Goal: Task Accomplishment & Management: Manage account settings

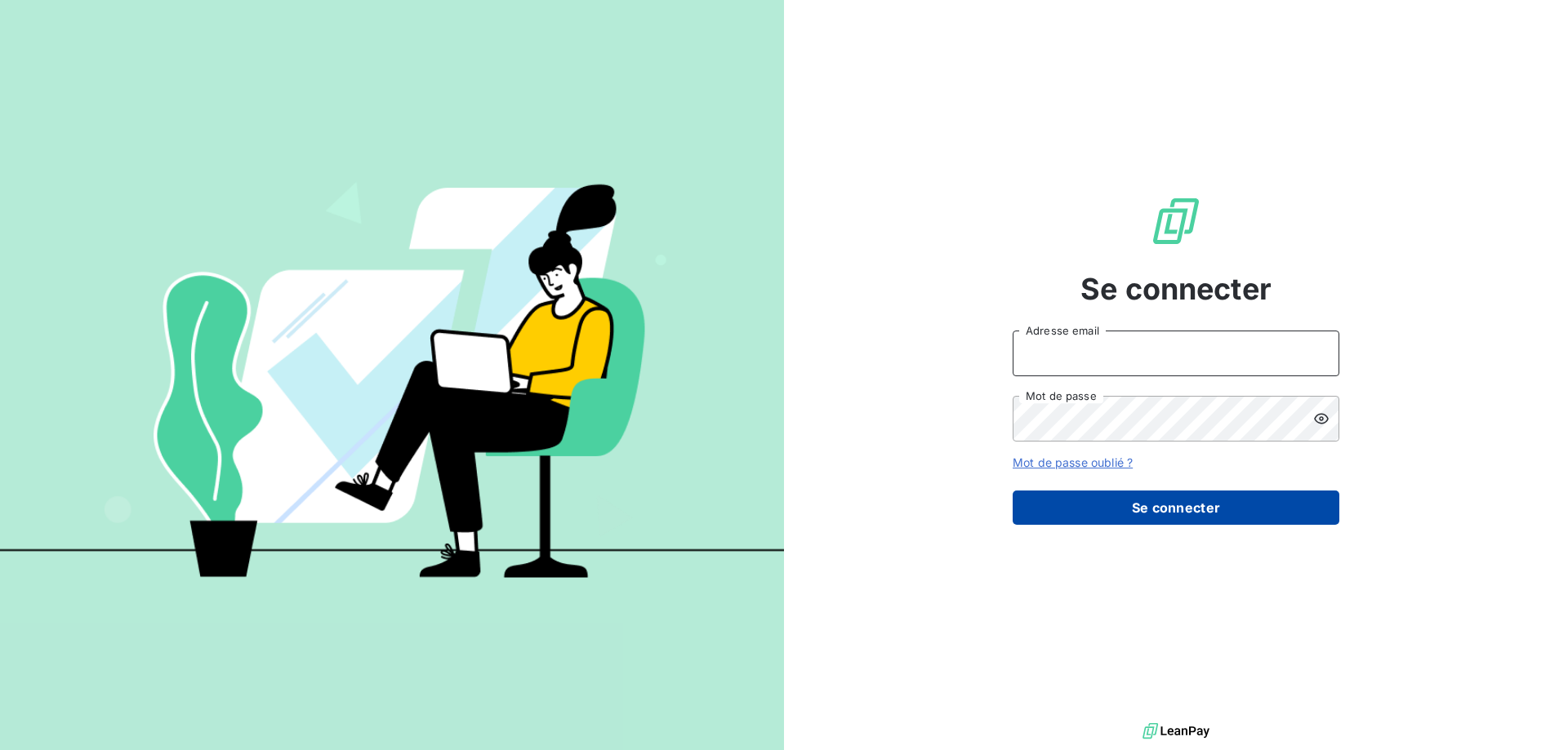
type input "[EMAIL_ADDRESS][DOMAIN_NAME]"
click at [1036, 506] on button "Se connecter" at bounding box center [1175, 507] width 327 height 34
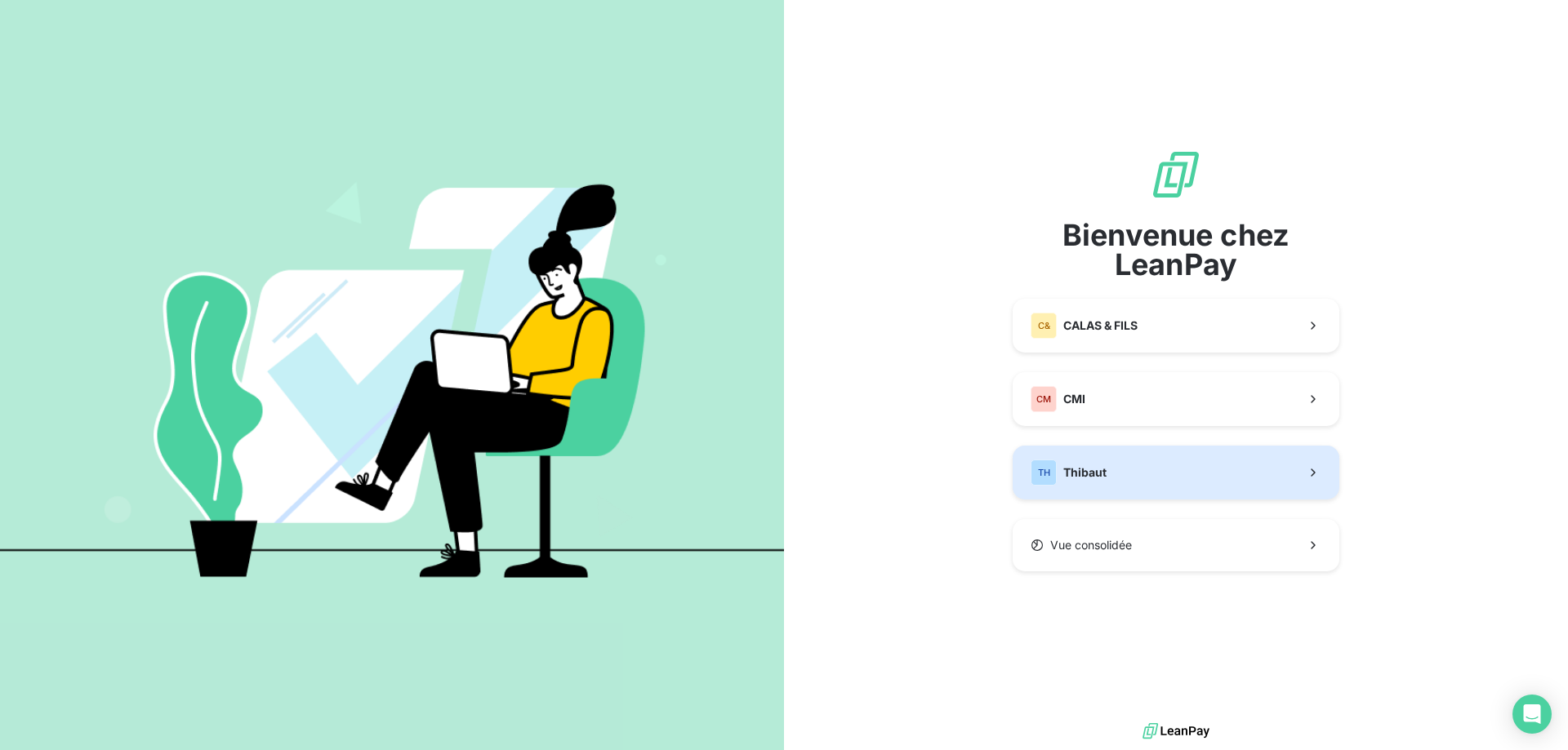
click at [1049, 475] on div "TH" at bounding box center [1044, 472] width 26 height 26
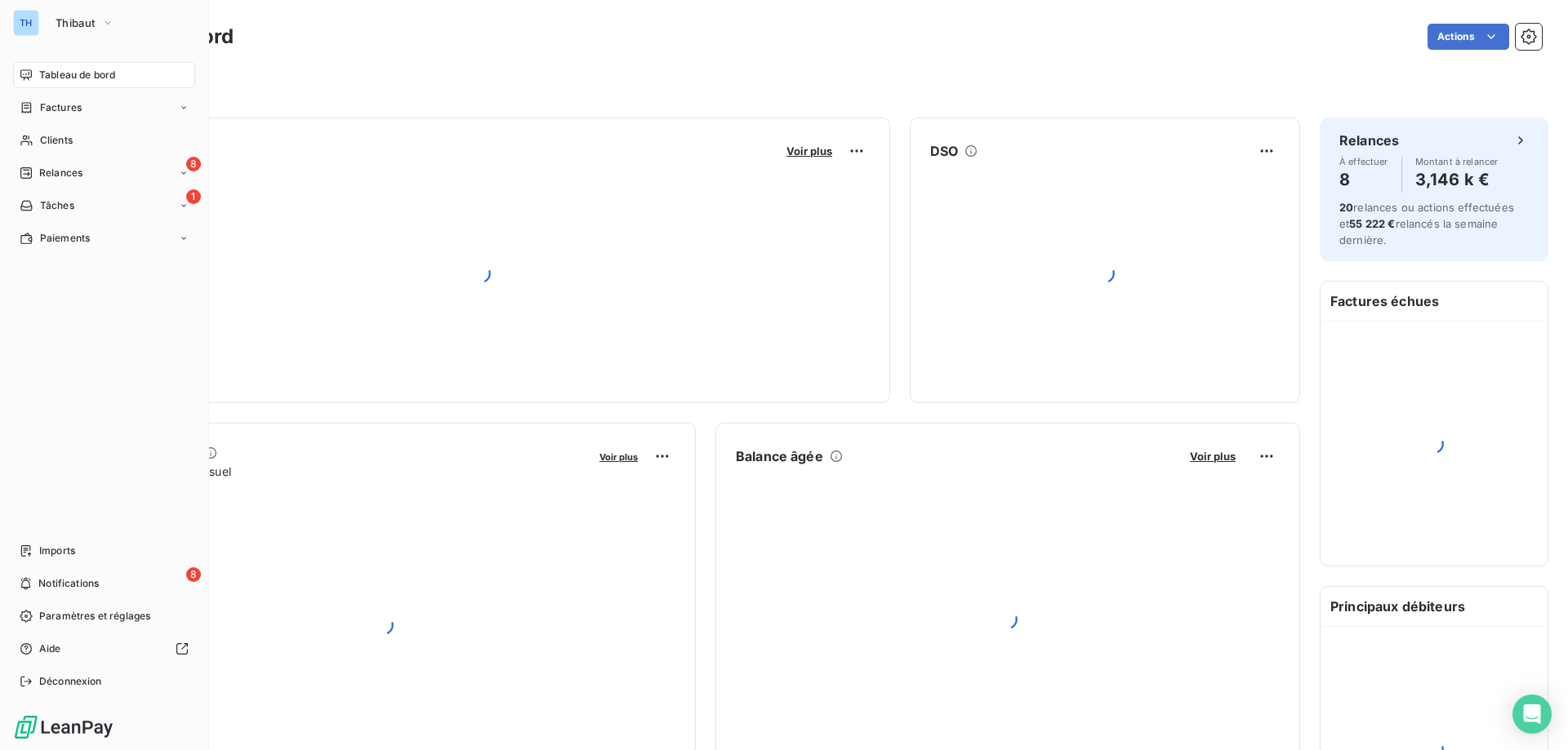
drag, startPoint x: 37, startPoint y: 137, endPoint x: 324, endPoint y: 139, distance: 287.0
click at [37, 137] on div "Clients" at bounding box center [104, 141] width 182 height 26
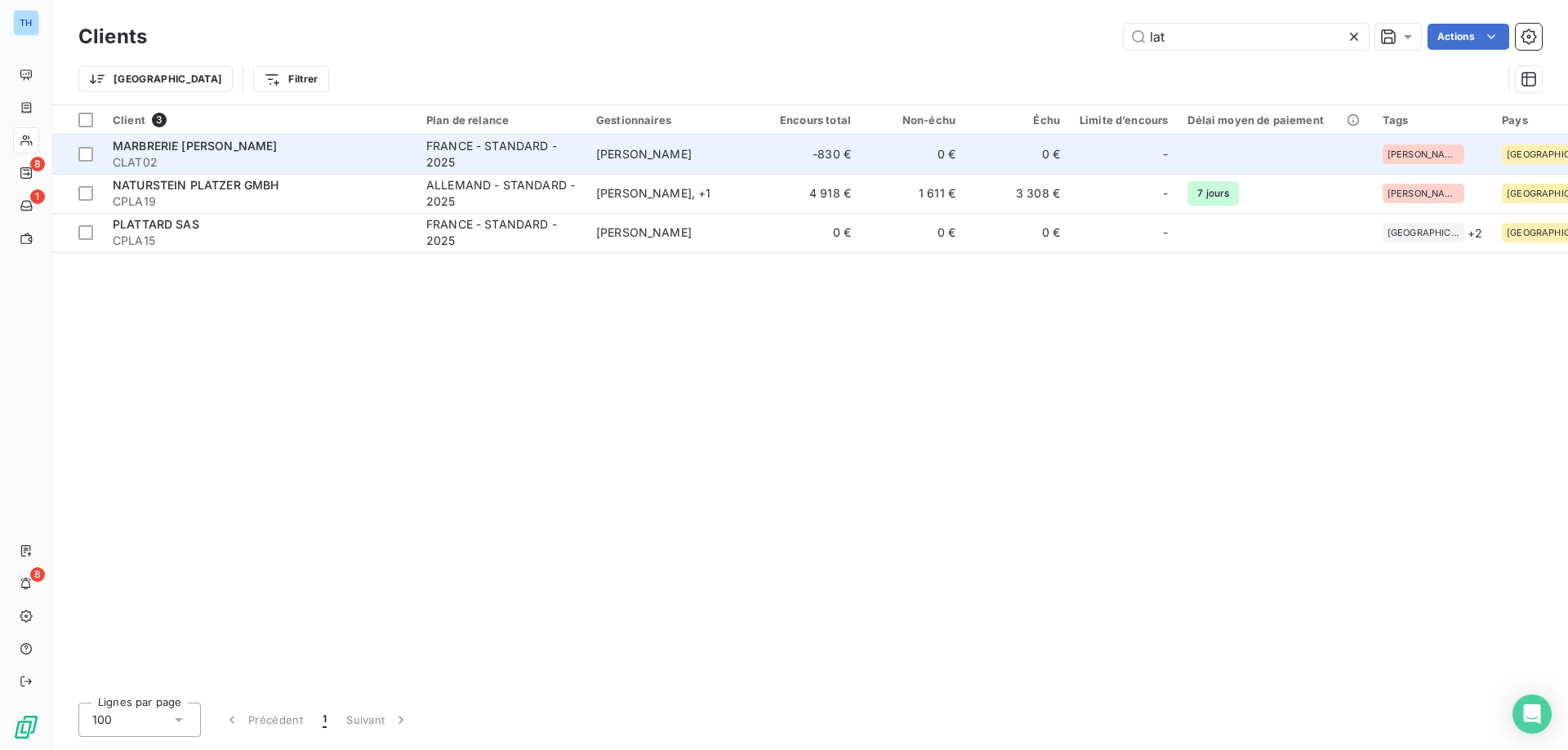
type input "lat"
click at [306, 155] on span "CLAT02" at bounding box center [259, 163] width 294 height 17
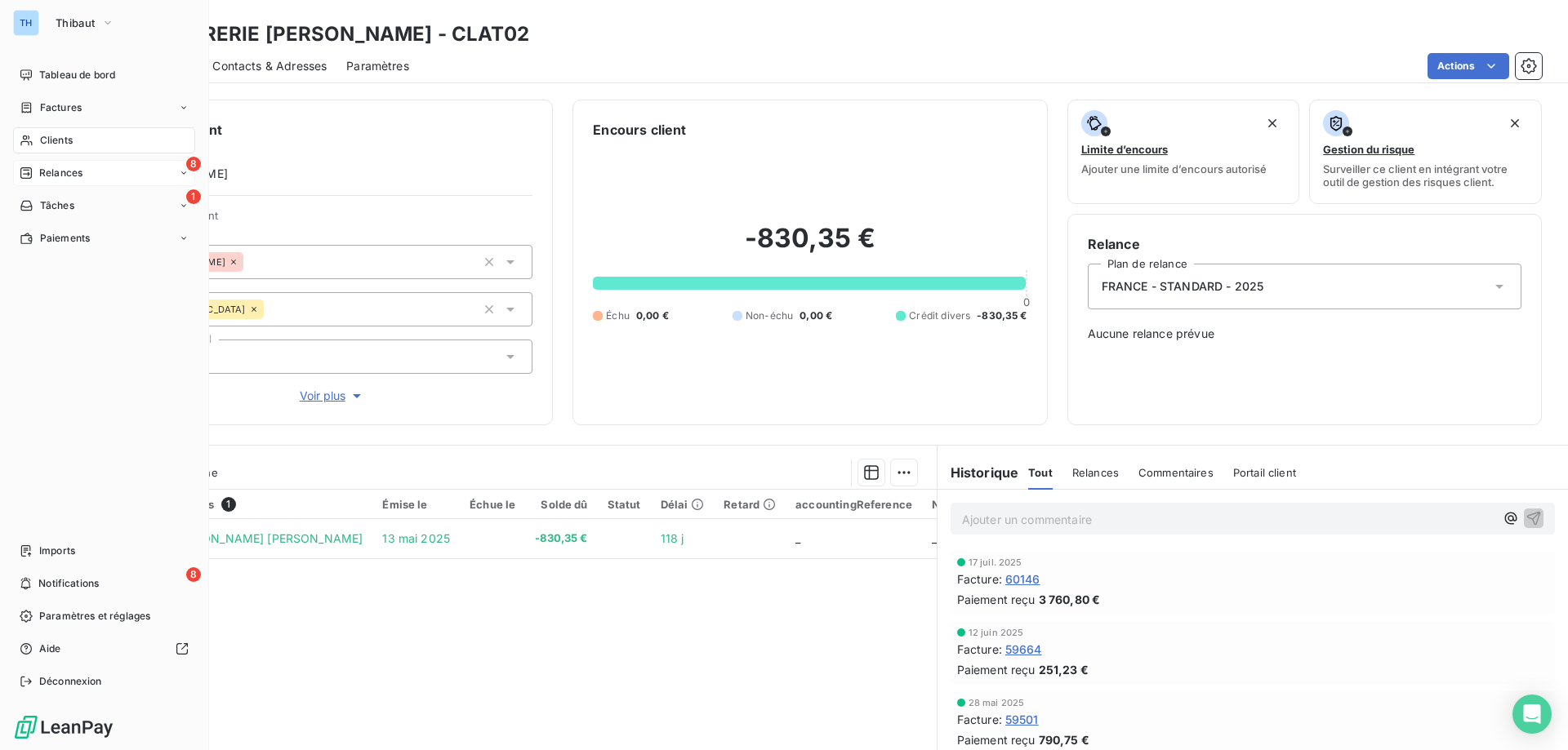
click at [40, 169] on span "Relances" at bounding box center [60, 173] width 44 height 15
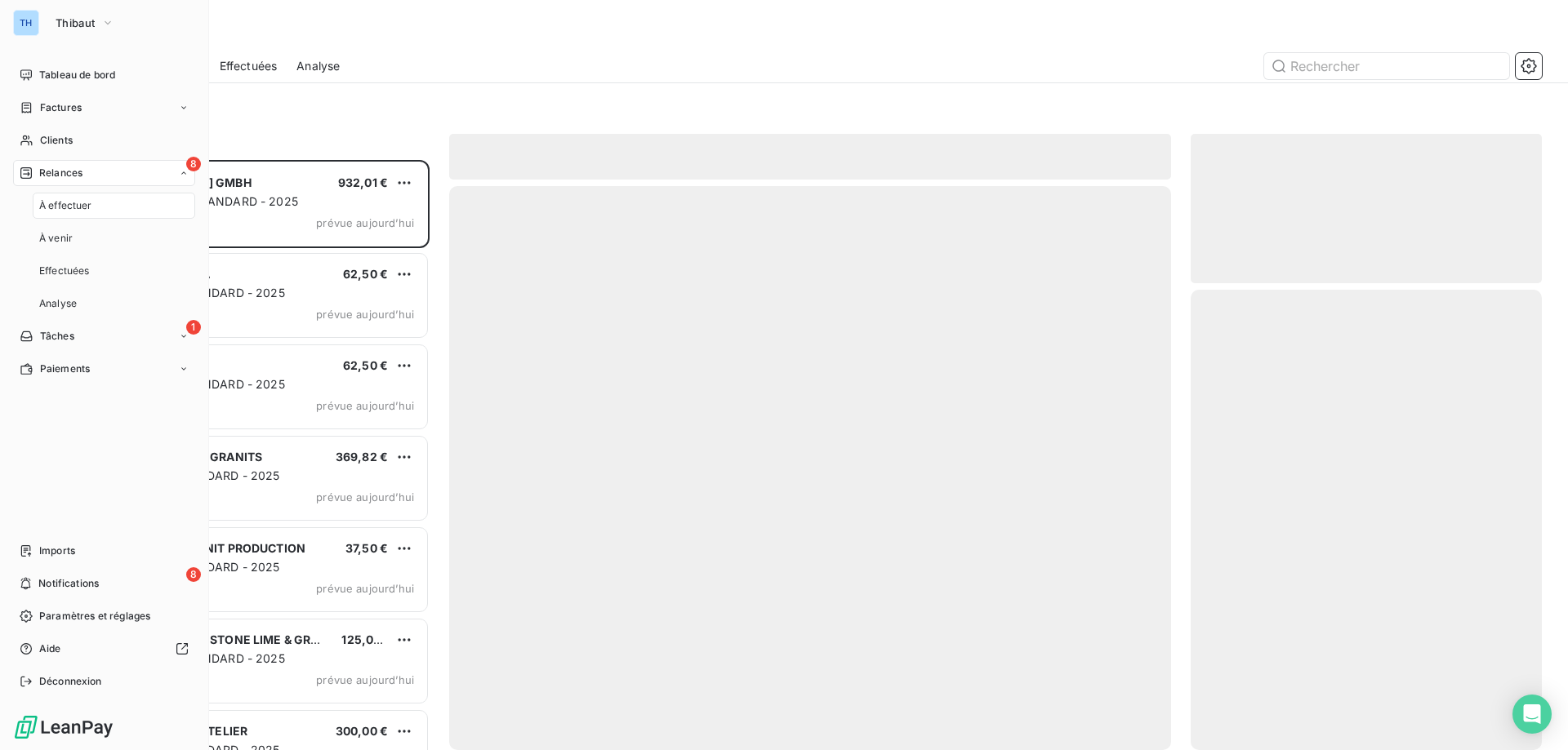
scroll to position [578, 339]
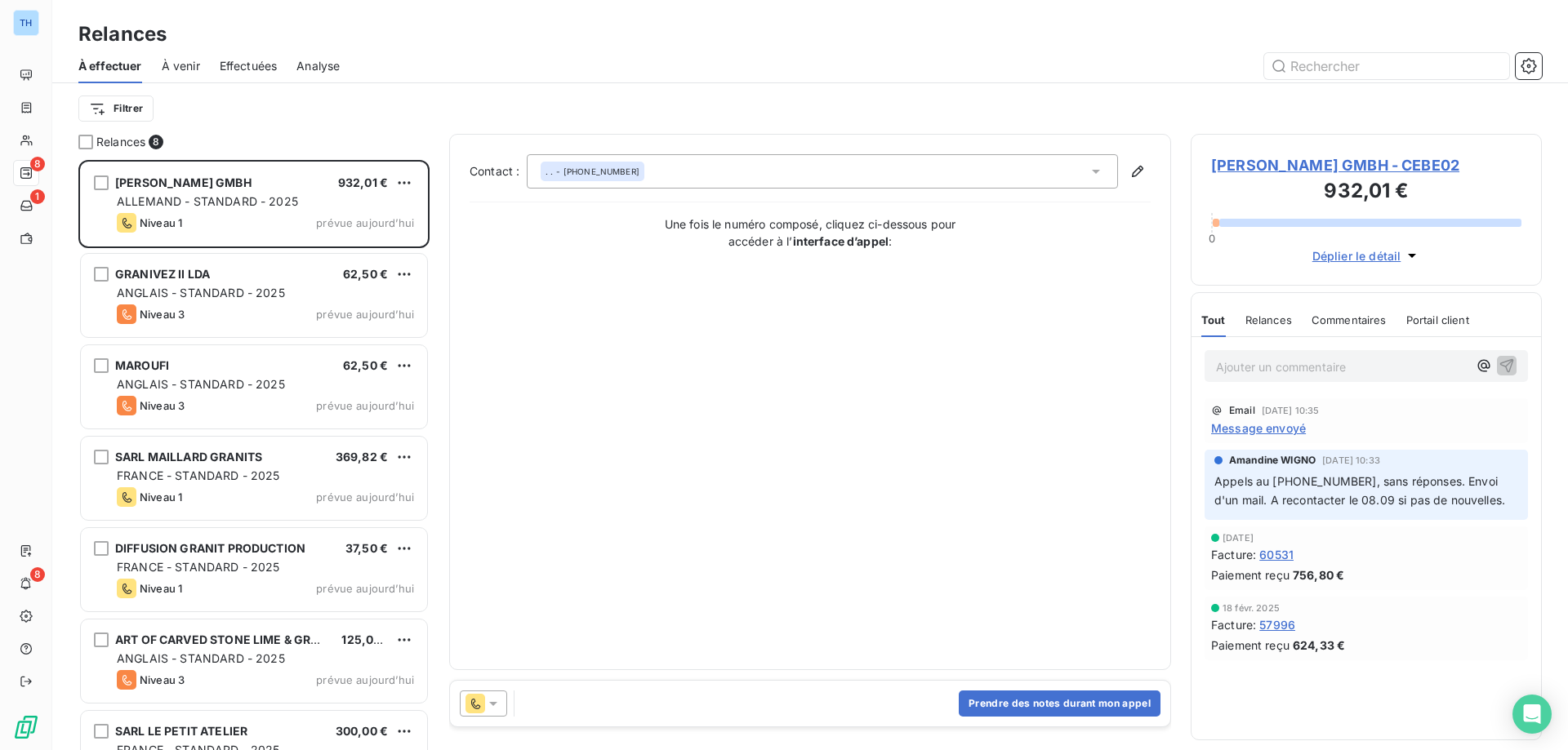
click at [291, 106] on div "Filtrer" at bounding box center [810, 109] width 1463 height 31
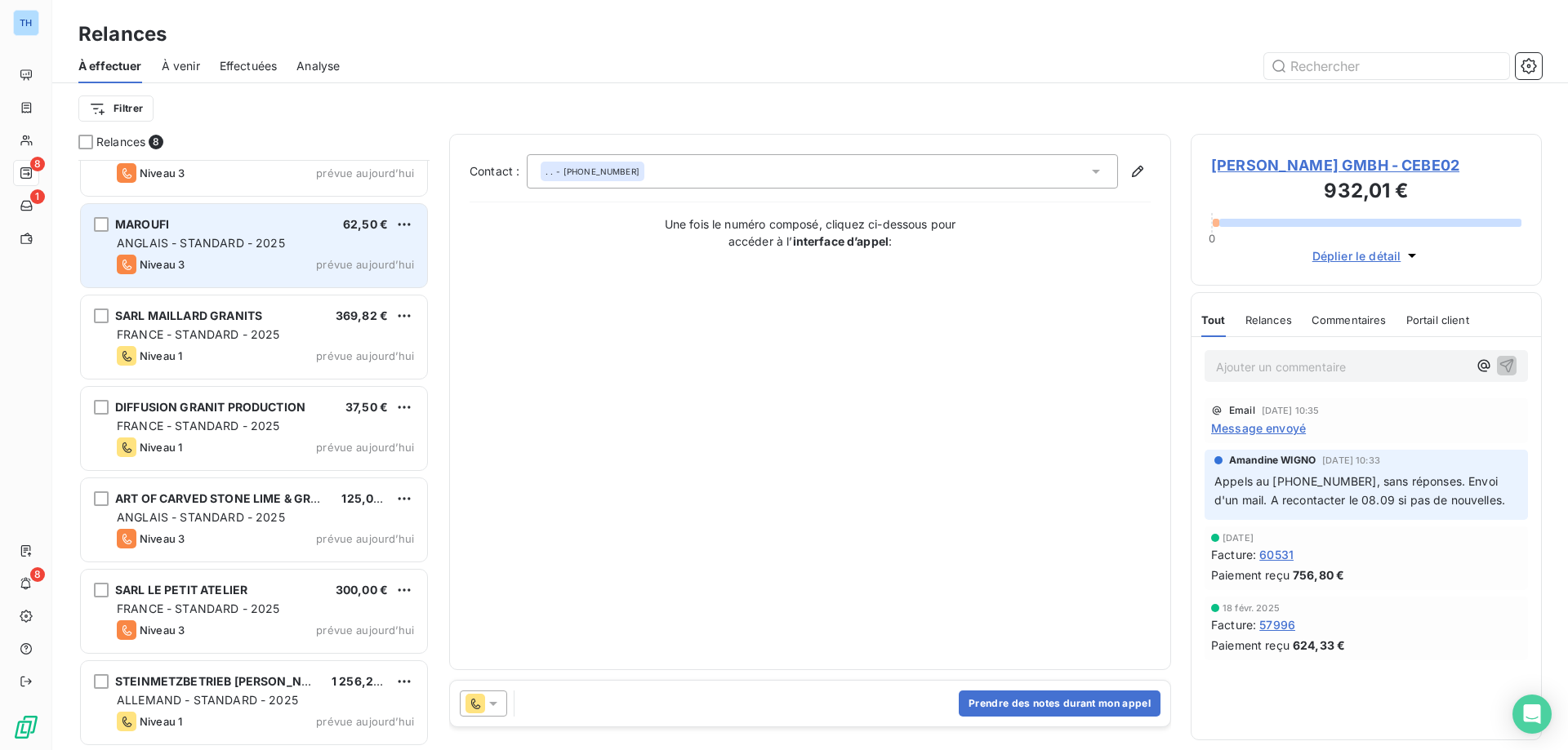
scroll to position [0, 0]
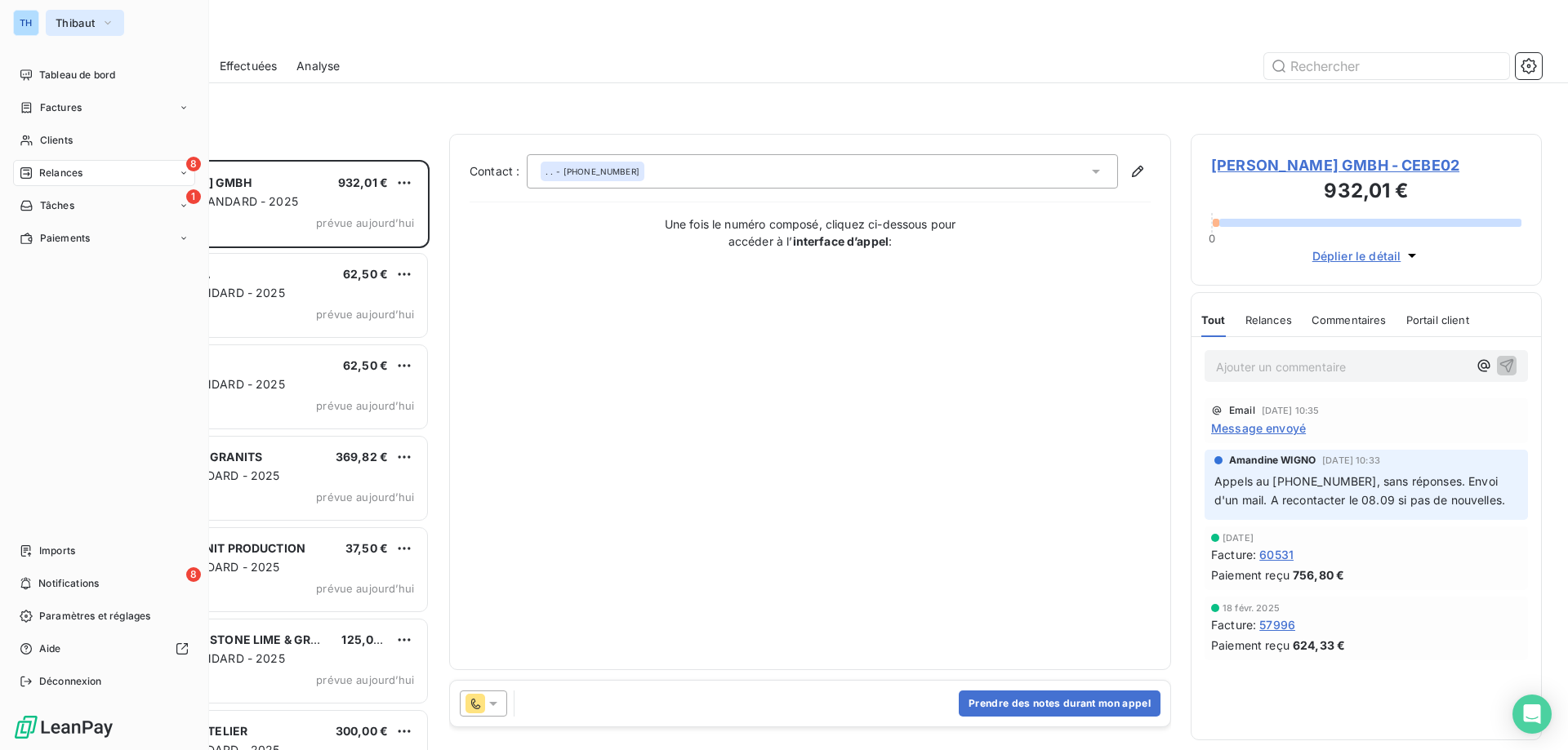
click at [61, 21] on span "Thibaut" at bounding box center [75, 23] width 39 height 13
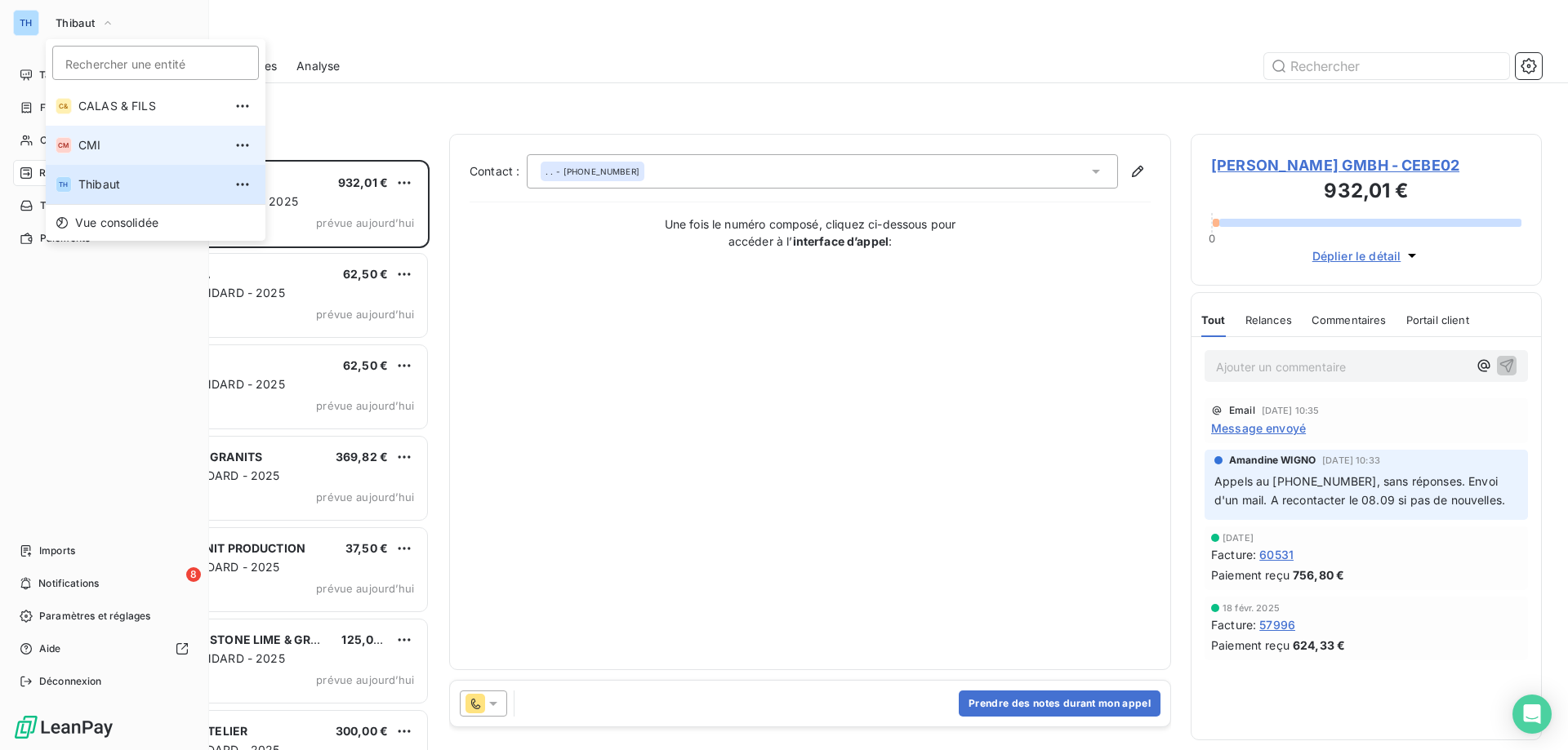
click at [102, 146] on span "CMI" at bounding box center [151, 145] width 144 height 17
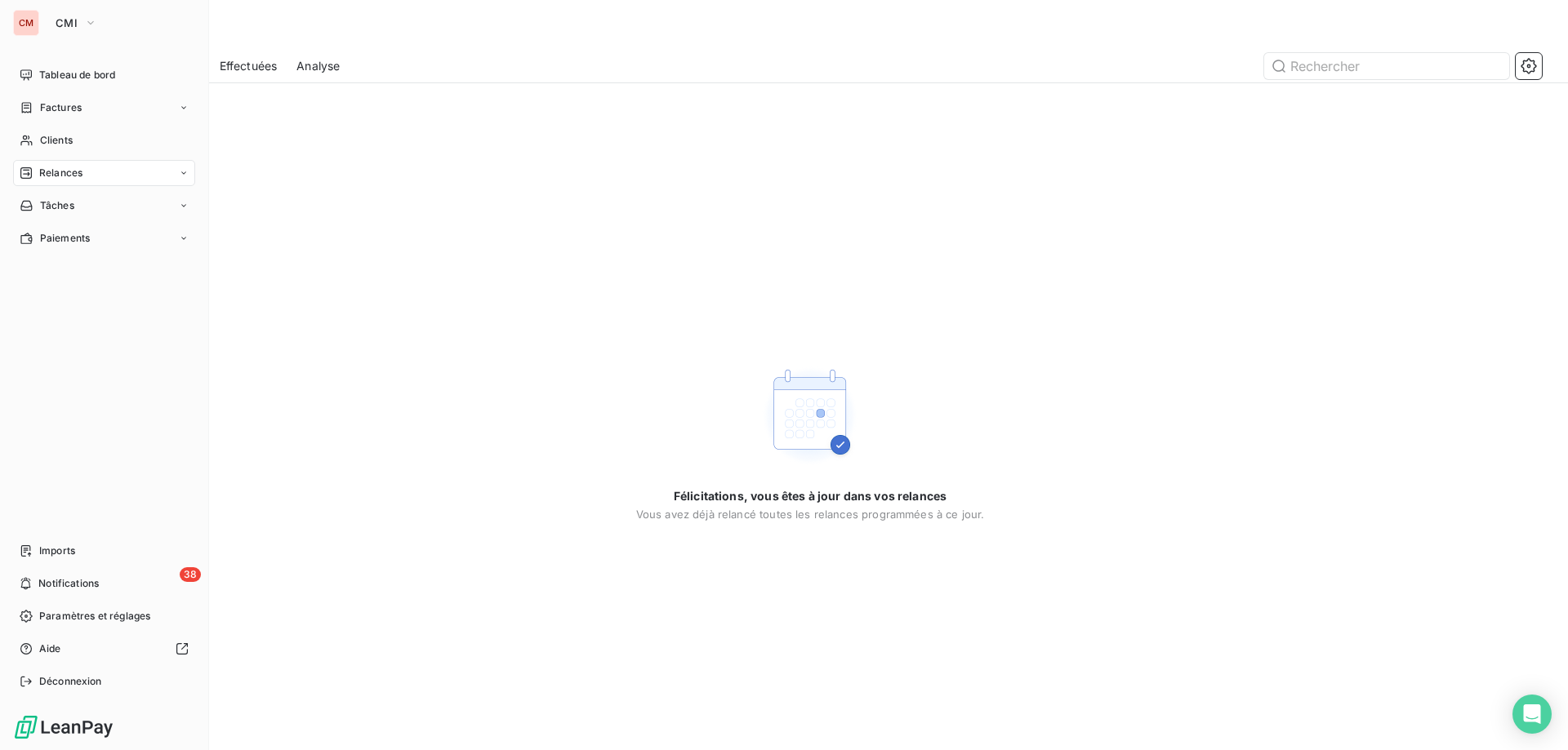
click at [38, 174] on div "Relances" at bounding box center [51, 173] width 63 height 15
click at [76, 208] on span "À effectuer" at bounding box center [65, 206] width 53 height 15
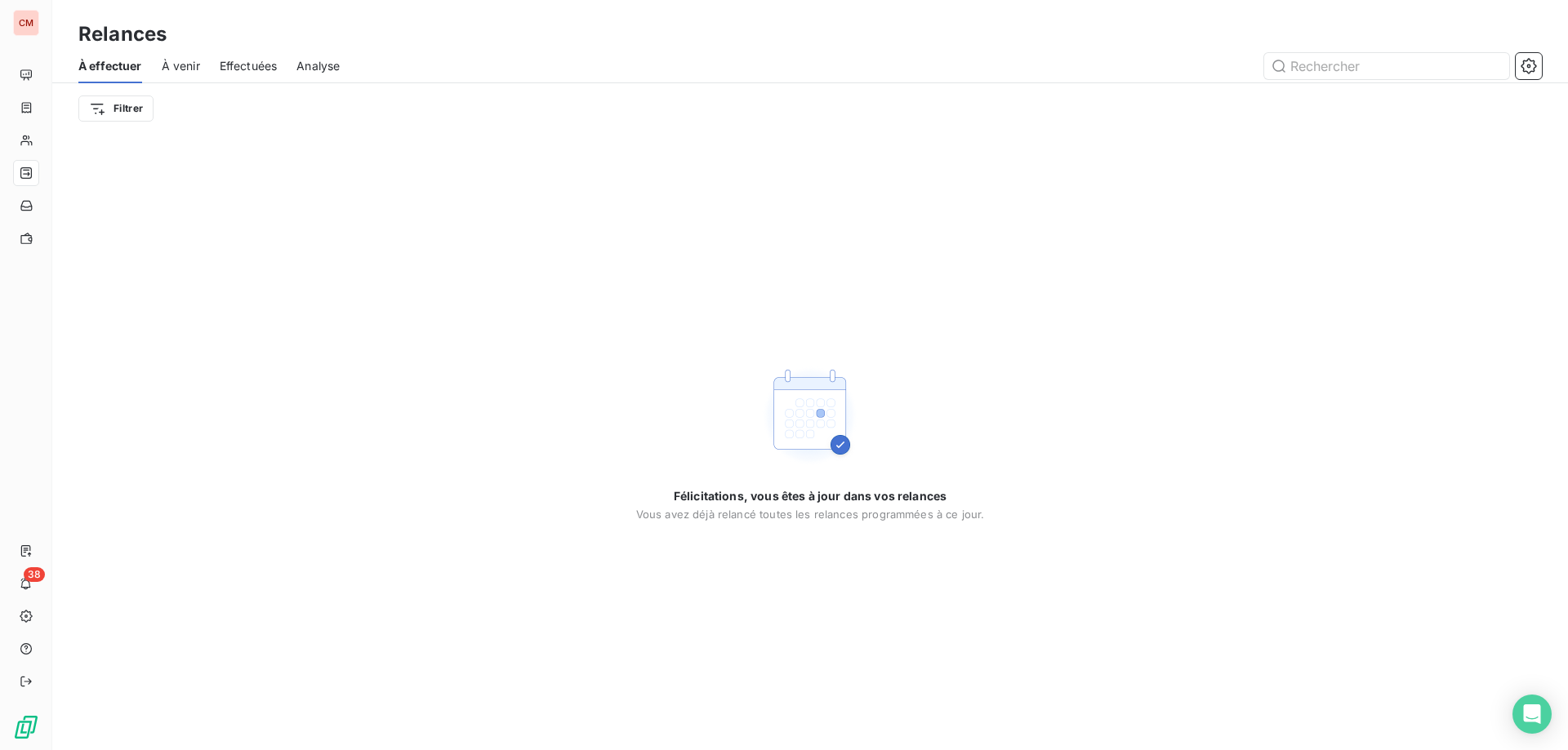
click at [257, 62] on span "Effectuées" at bounding box center [248, 67] width 58 height 17
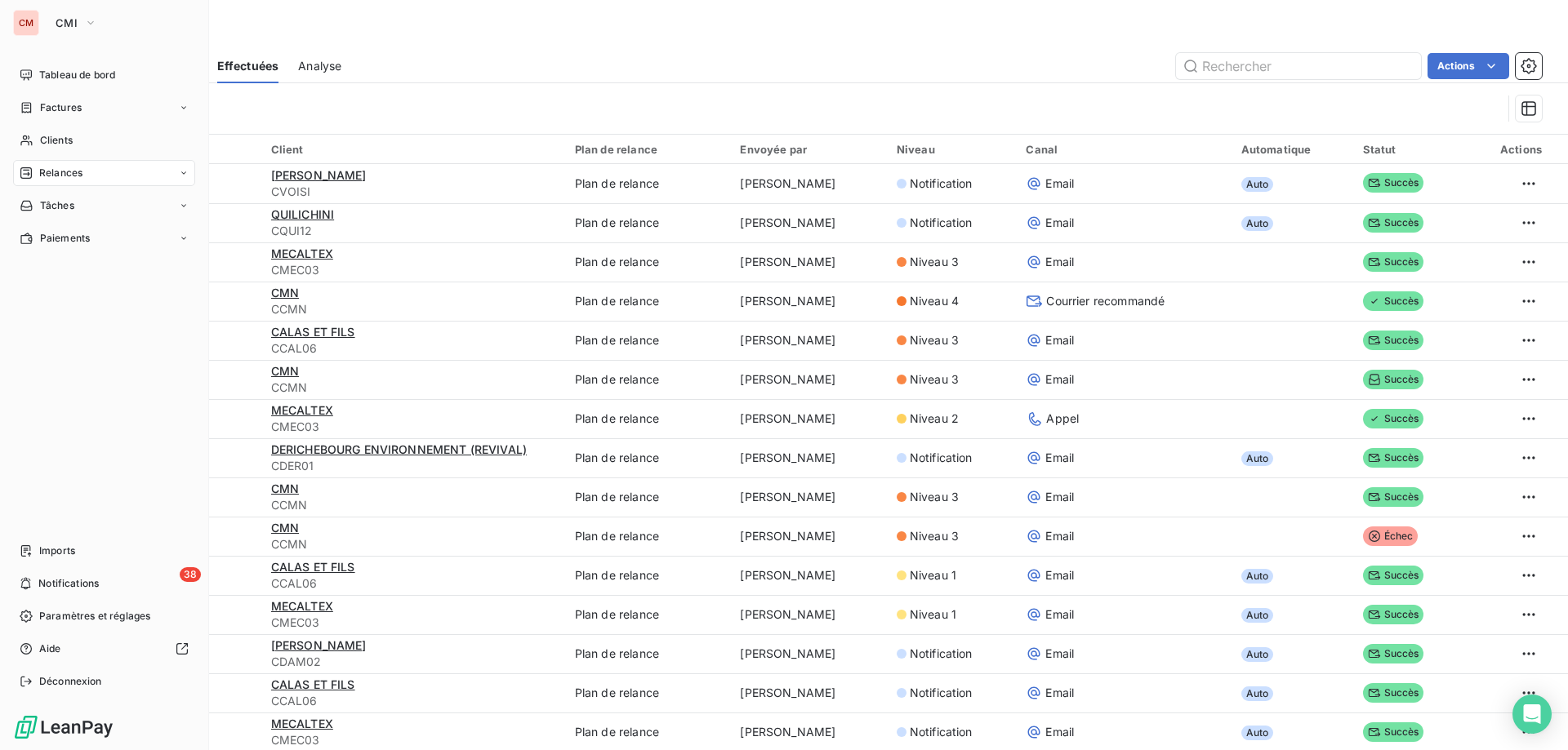
click at [62, 172] on span "Relances" at bounding box center [60, 173] width 44 height 15
click at [93, 211] on div "À effectuer" at bounding box center [113, 206] width 162 height 26
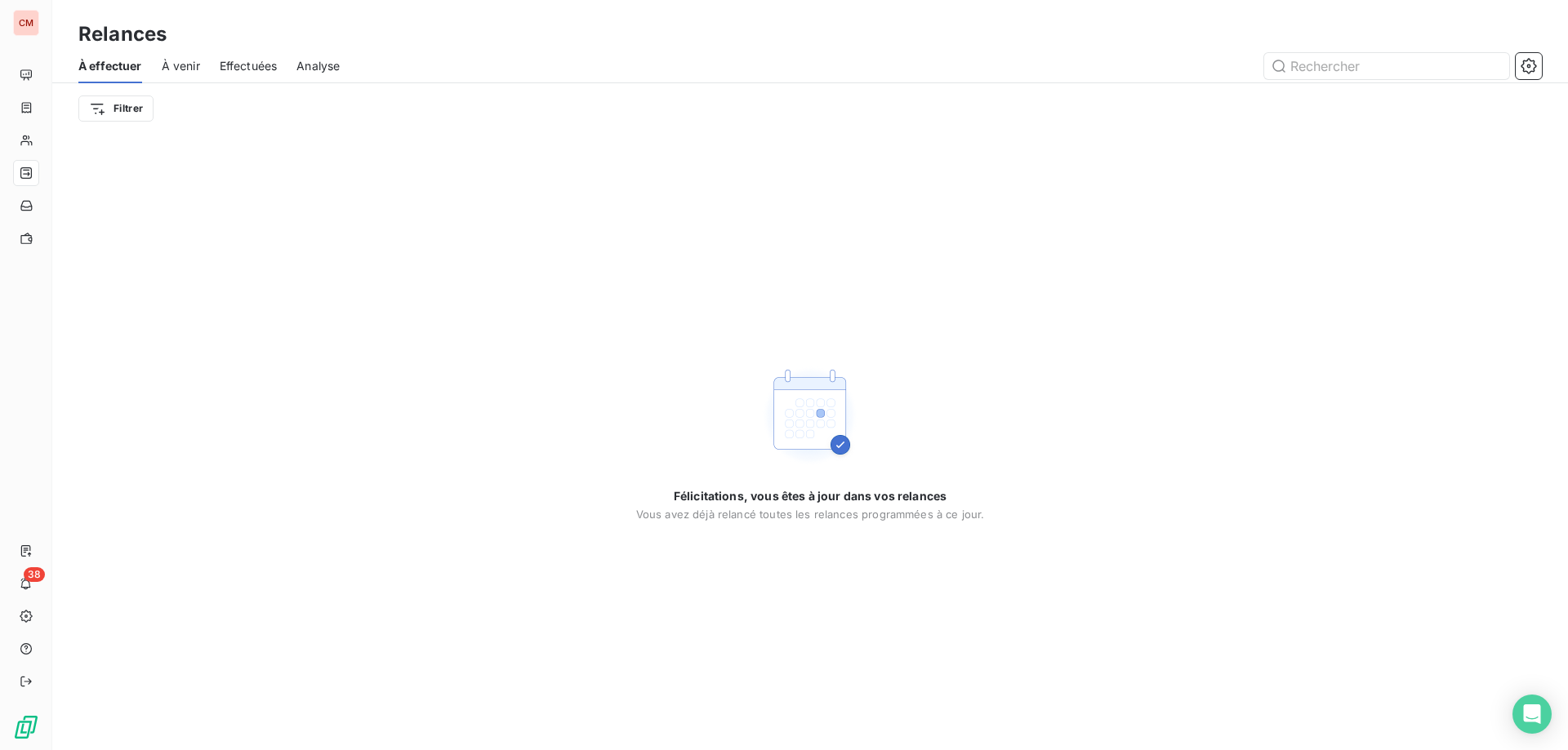
click at [287, 101] on div "Filtrer" at bounding box center [810, 109] width 1463 height 31
click at [196, 72] on span "À venir" at bounding box center [181, 67] width 38 height 17
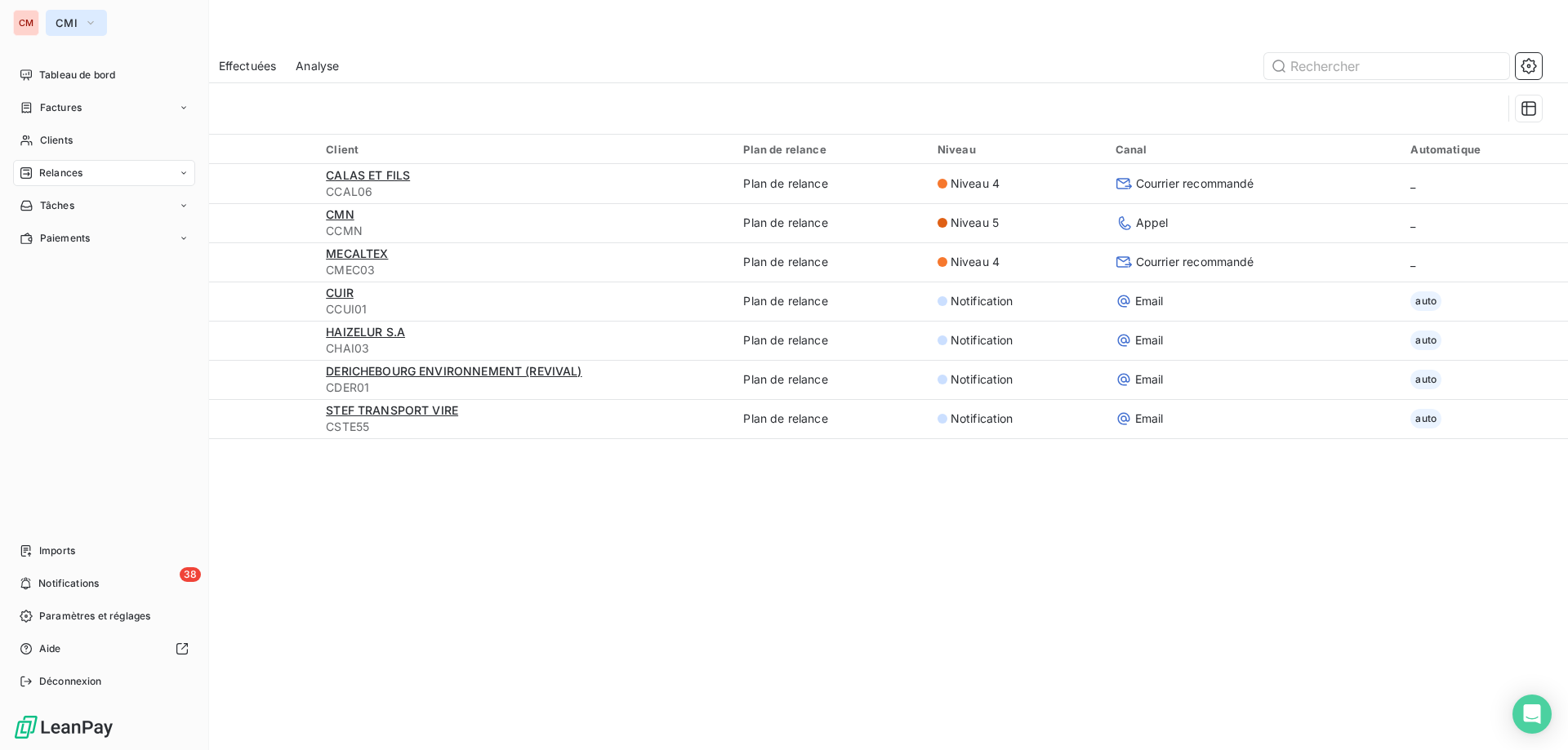
click at [60, 17] on span "CMI" at bounding box center [67, 23] width 22 height 13
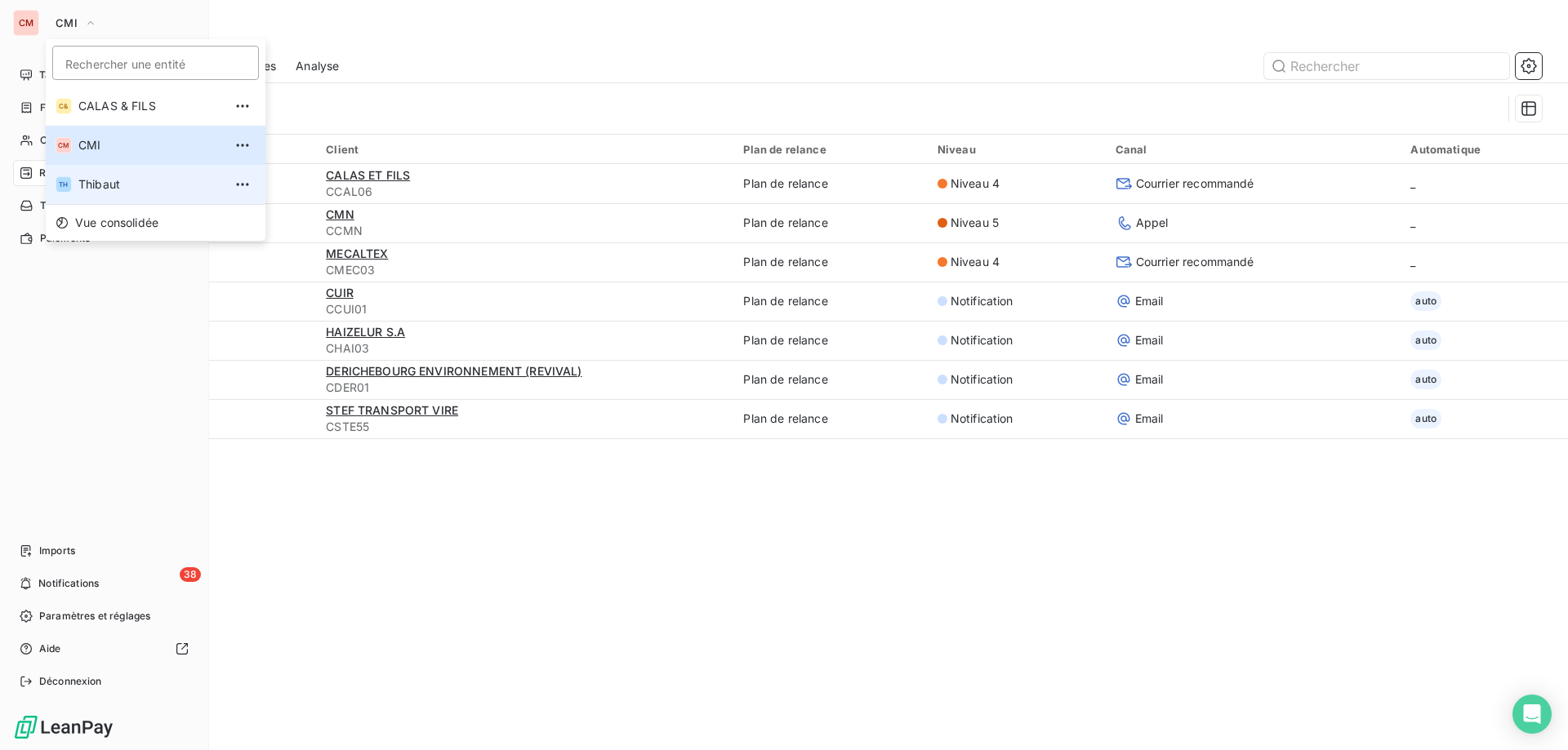
click at [75, 188] on li "TH Thibaut" at bounding box center [155, 184] width 220 height 39
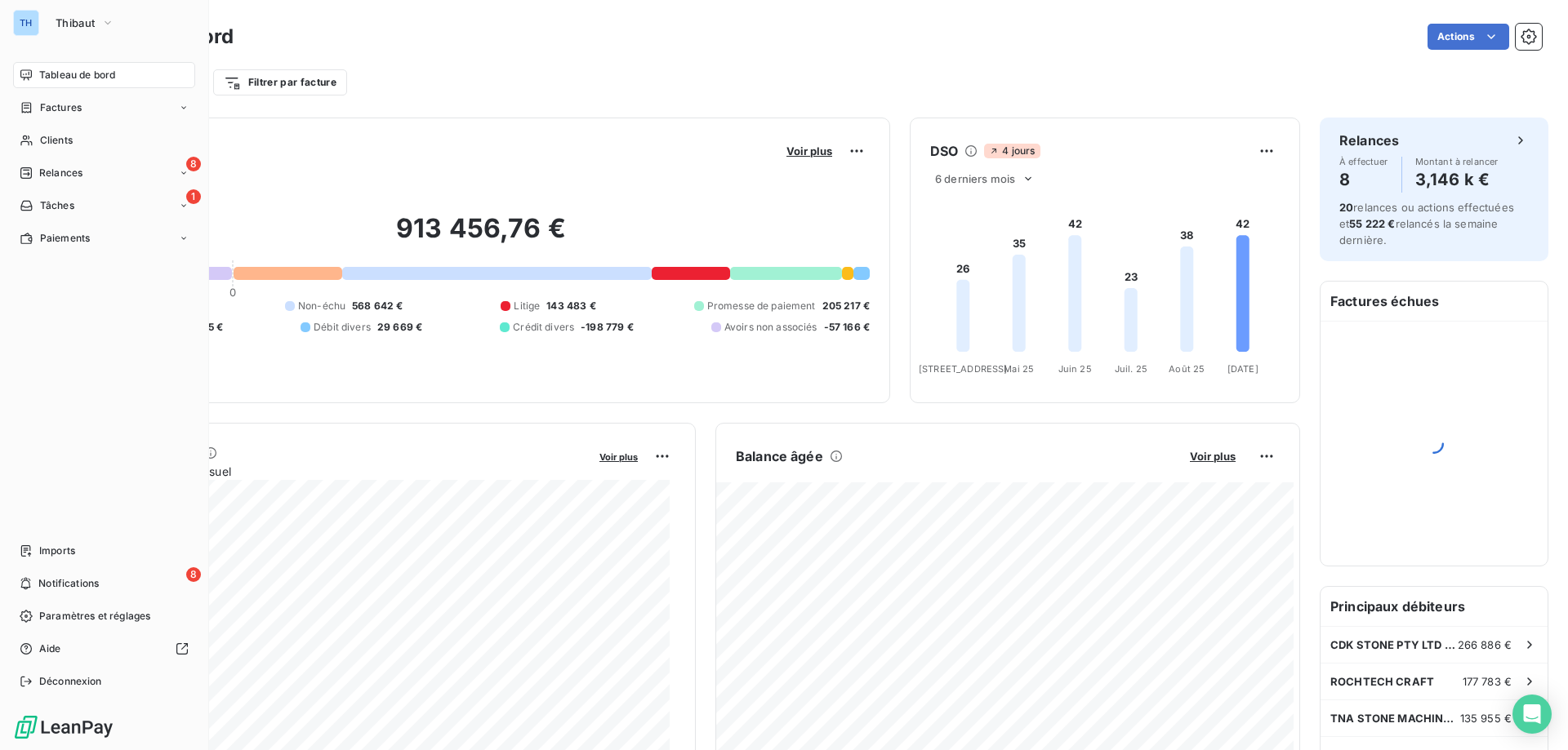
click at [478, 73] on div "Filtrer par client Filtrer par facture" at bounding box center [810, 82] width 1463 height 31
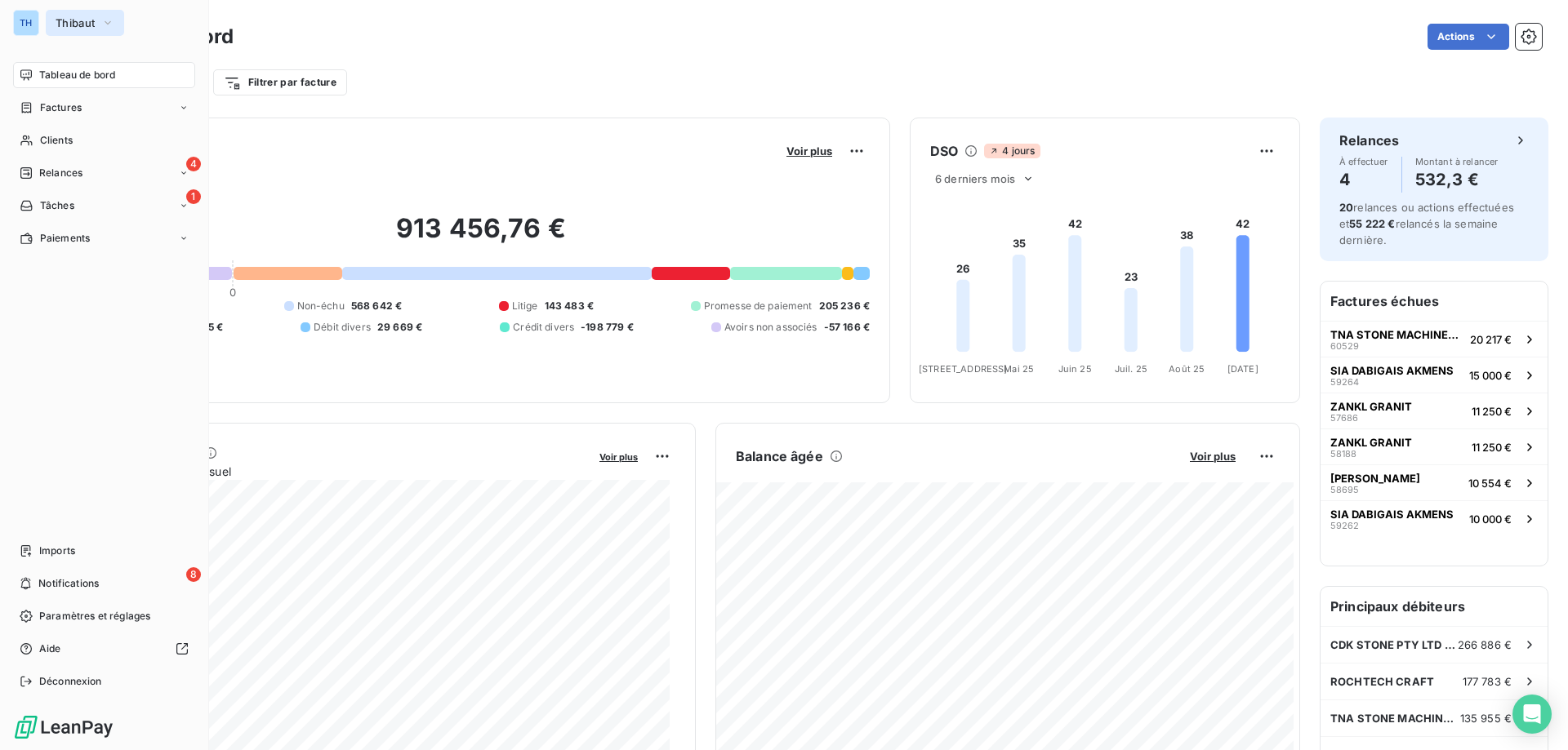
click at [81, 20] on span "Thibaut" at bounding box center [75, 23] width 39 height 13
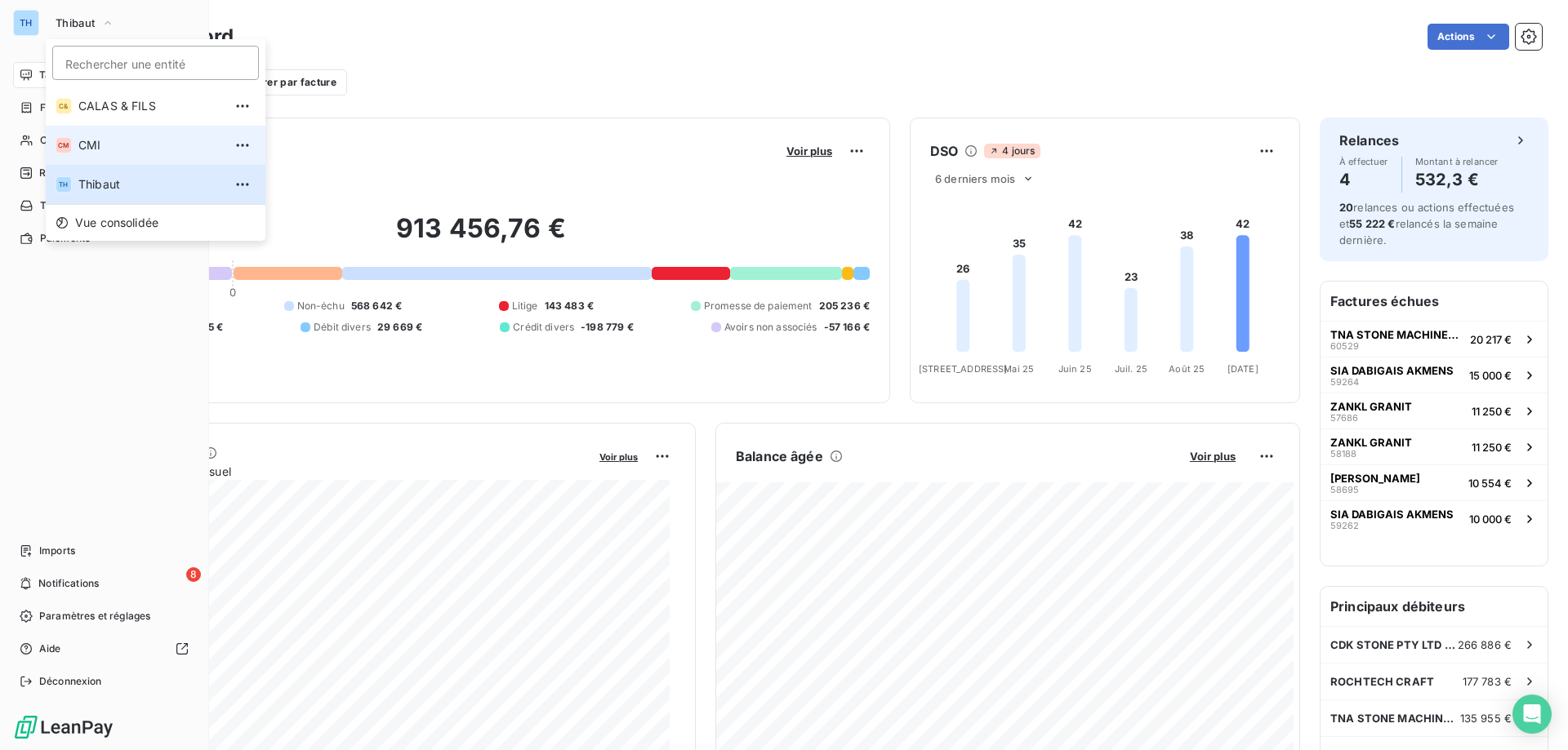
click at [107, 144] on span "CMI" at bounding box center [151, 145] width 144 height 17
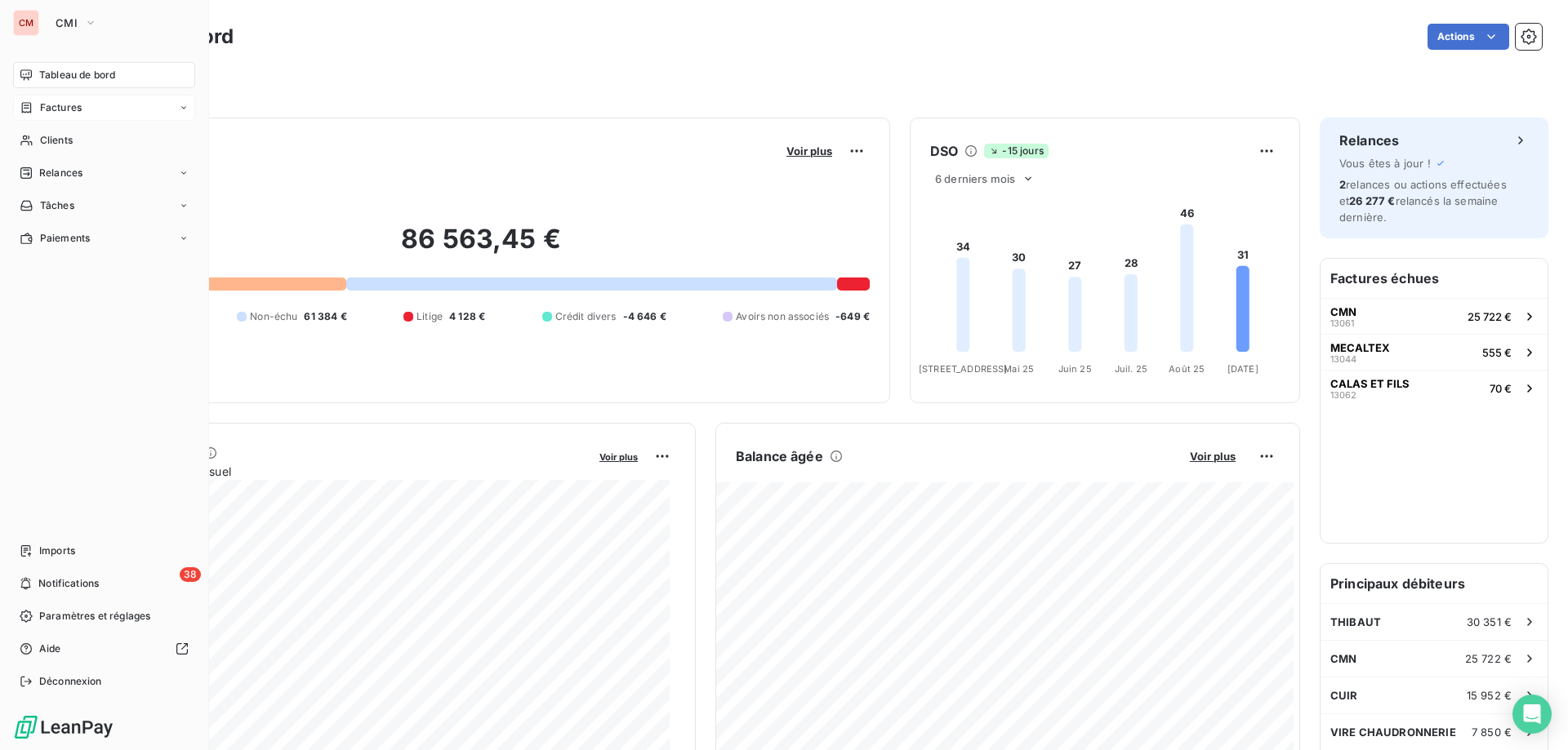
click at [107, 106] on div "Factures" at bounding box center [104, 107] width 182 height 26
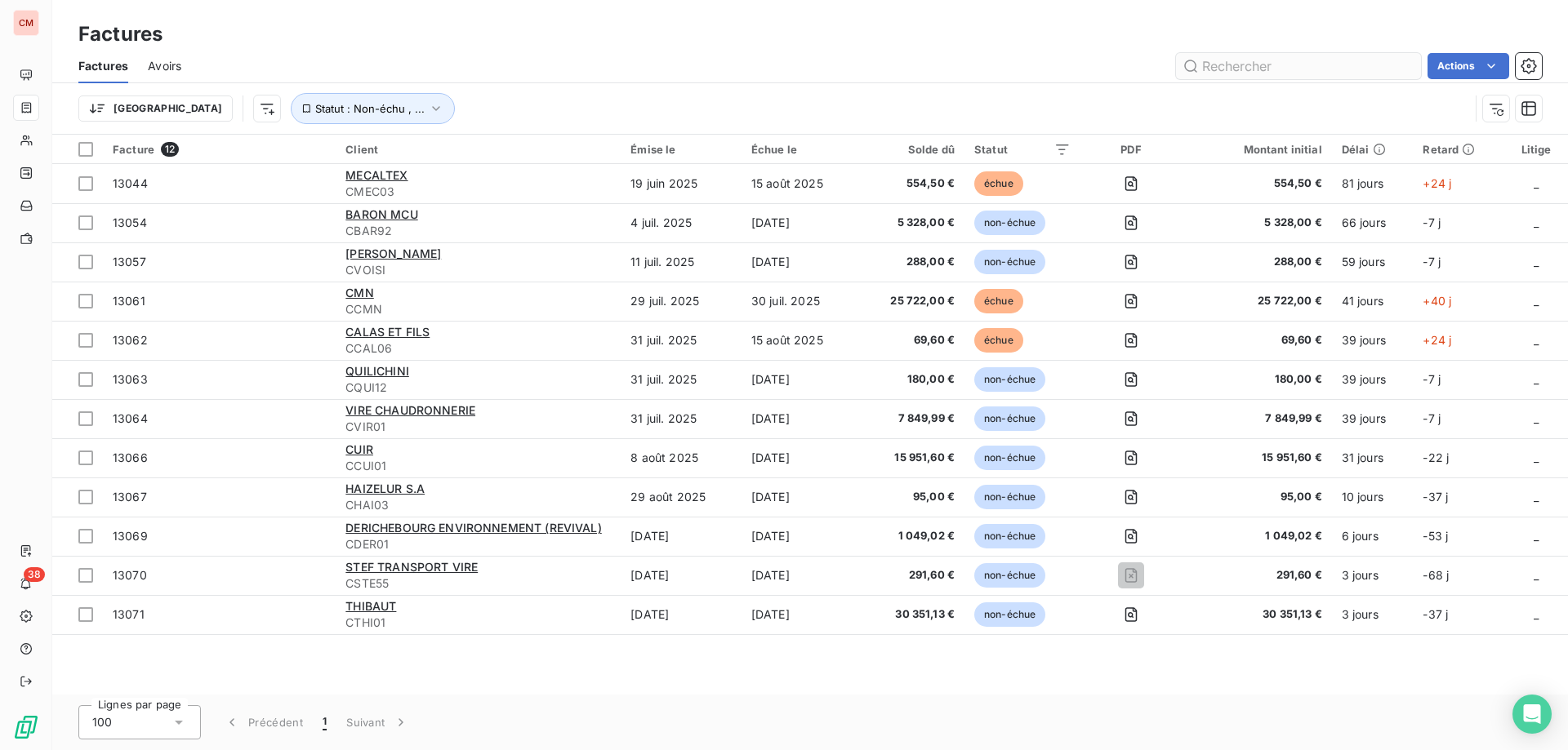
click at [1227, 62] on input "text" at bounding box center [1298, 66] width 245 height 26
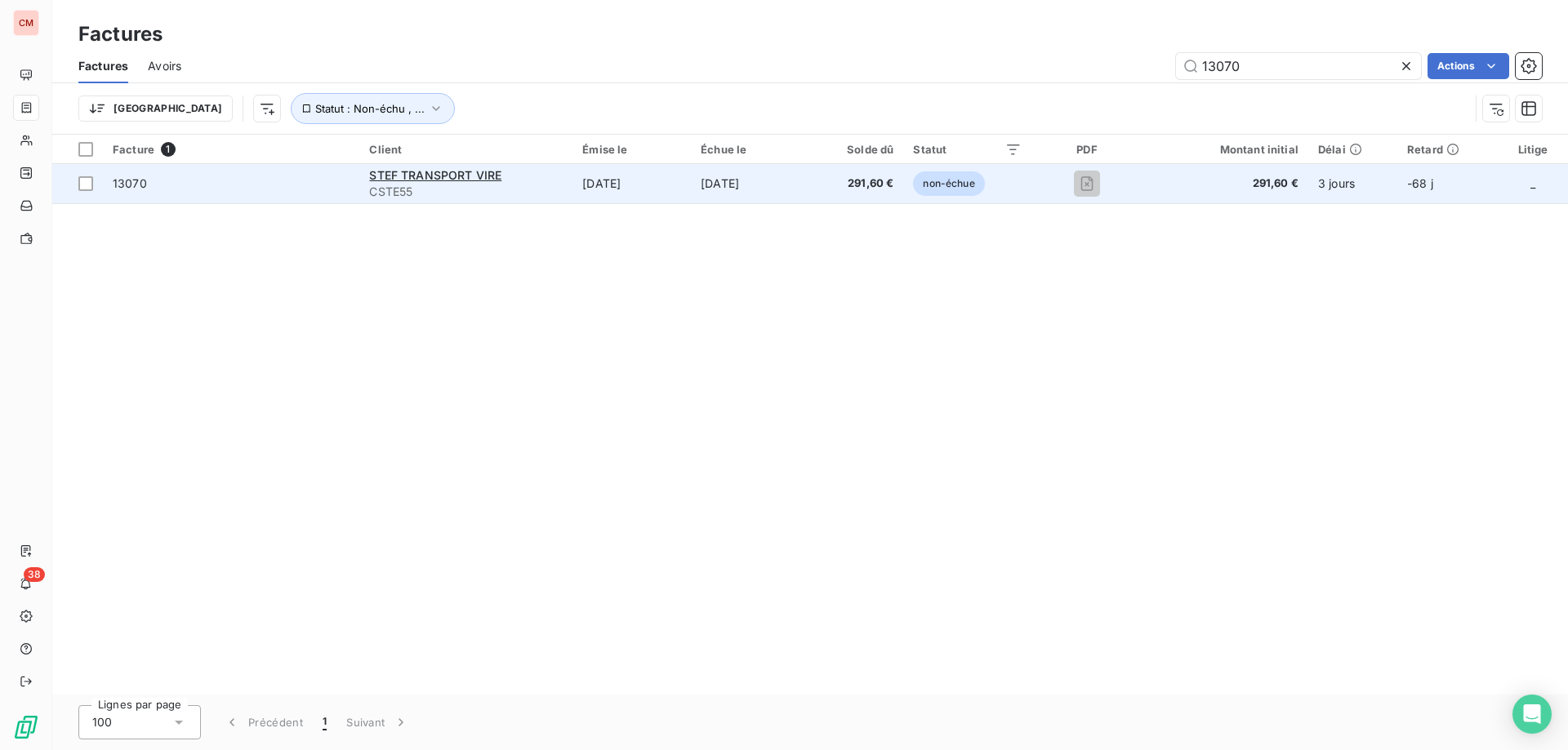
type input "13070"
click at [661, 180] on td "[DATE]" at bounding box center [632, 183] width 119 height 39
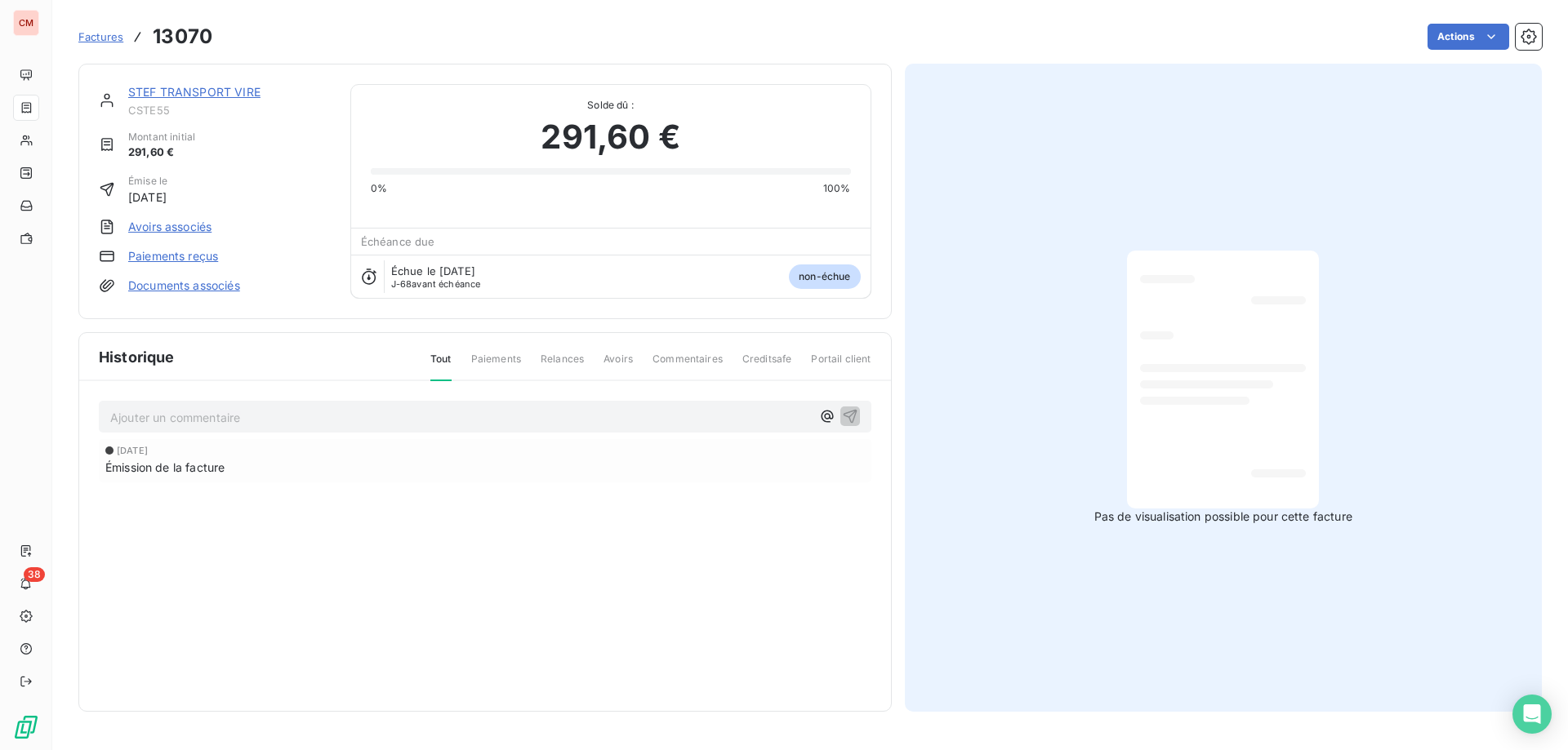
click at [223, 94] on link "STEF TRANSPORT VIRE" at bounding box center [194, 92] width 132 height 14
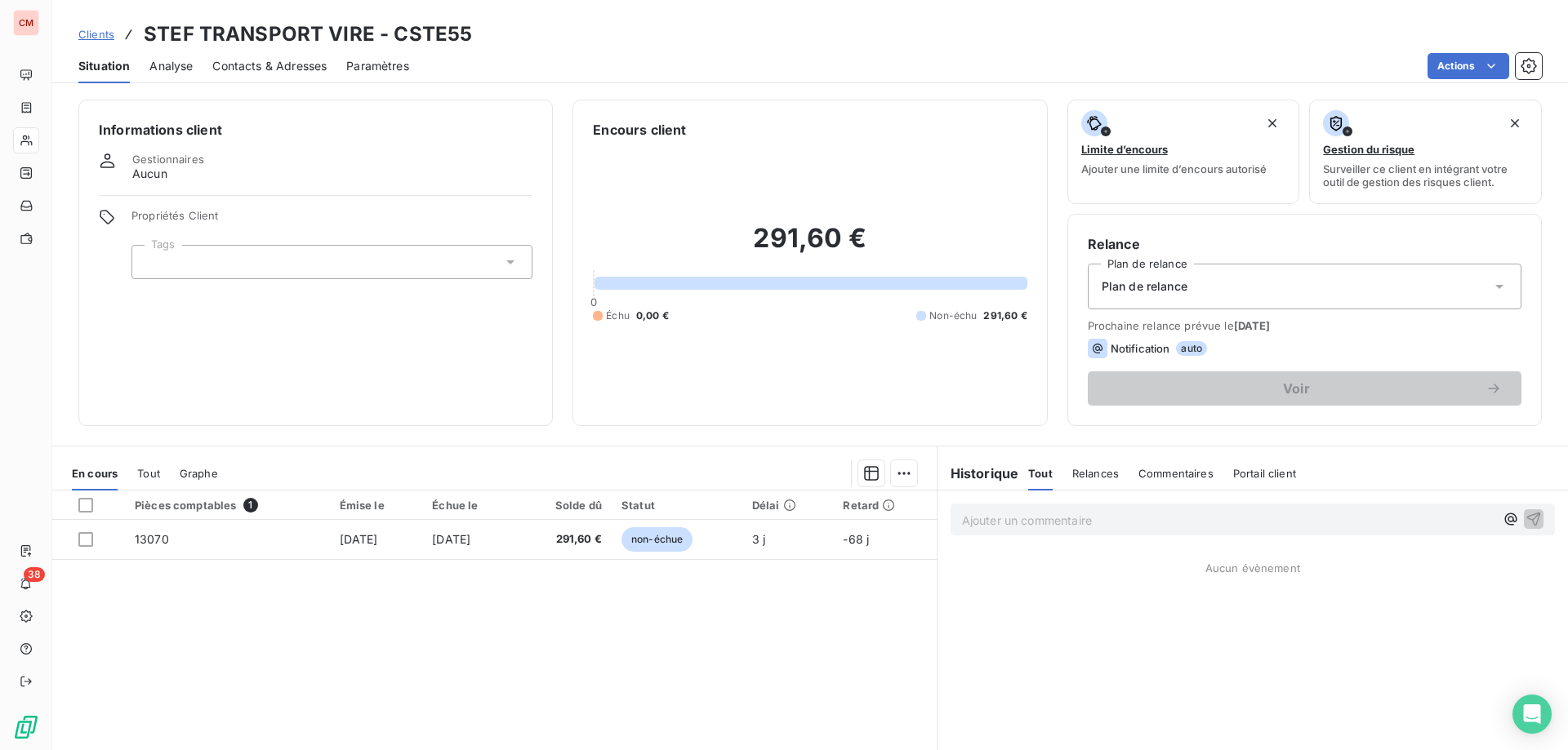
click at [252, 70] on span "Contacts & Adresses" at bounding box center [269, 67] width 114 height 17
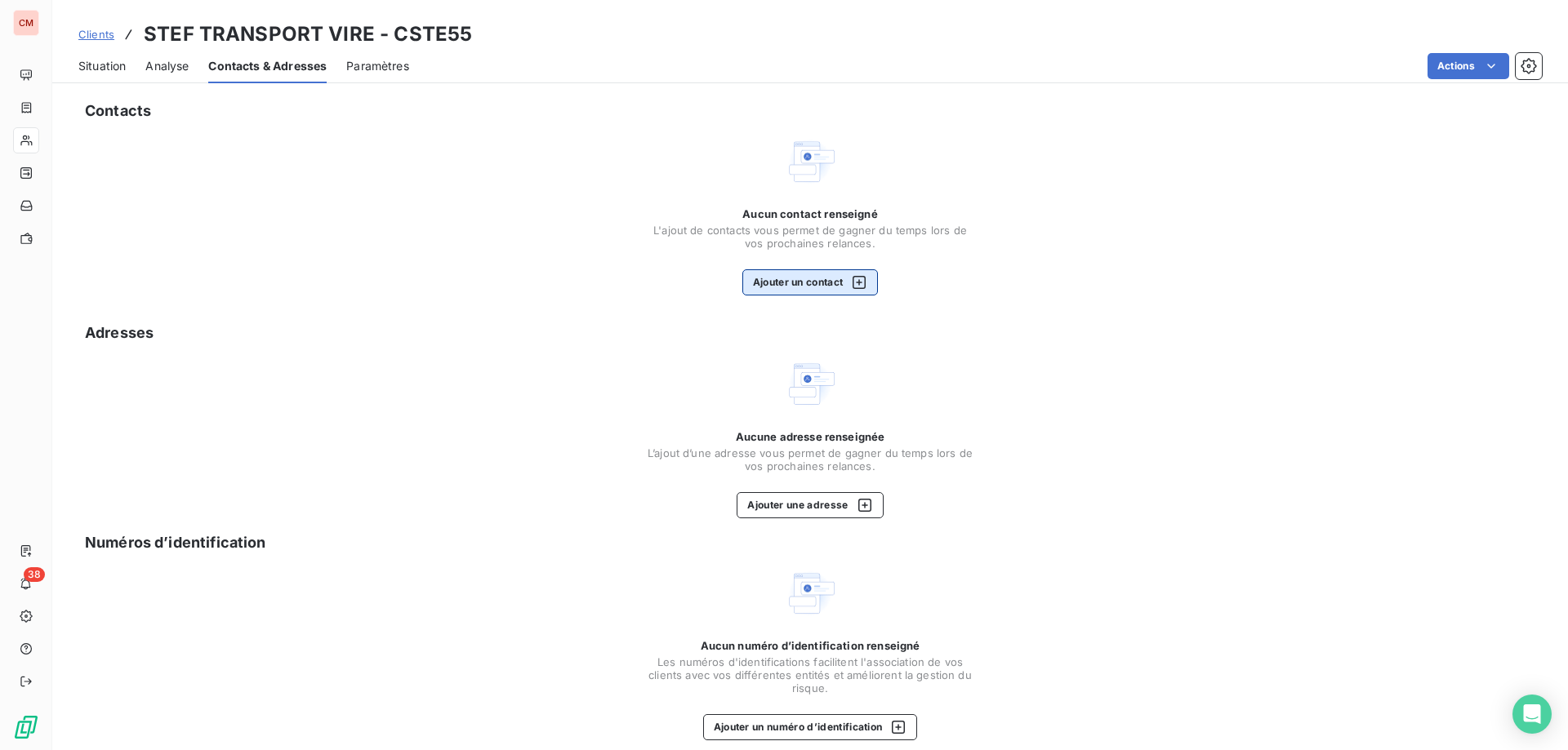
click at [800, 285] on button "Ajouter un contact" at bounding box center [810, 282] width 136 height 26
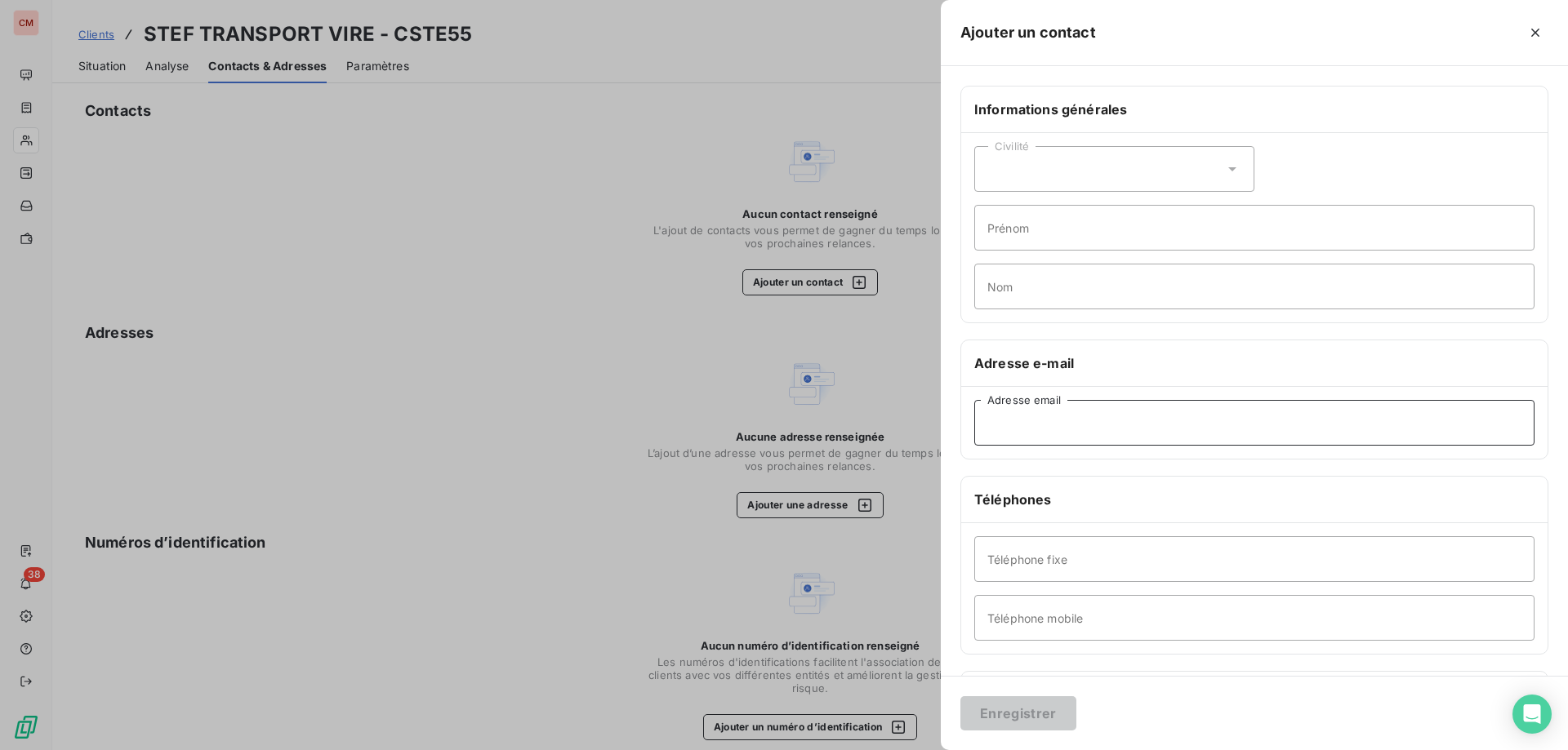
click at [1096, 425] on input "Adresse email" at bounding box center [1254, 422] width 560 height 45
paste input "[EMAIL_ADDRESS][DOMAIN_NAME]"
type input "[EMAIL_ADDRESS][DOMAIN_NAME]"
click at [1058, 712] on button "Enregistrer" at bounding box center [1018, 713] width 116 height 34
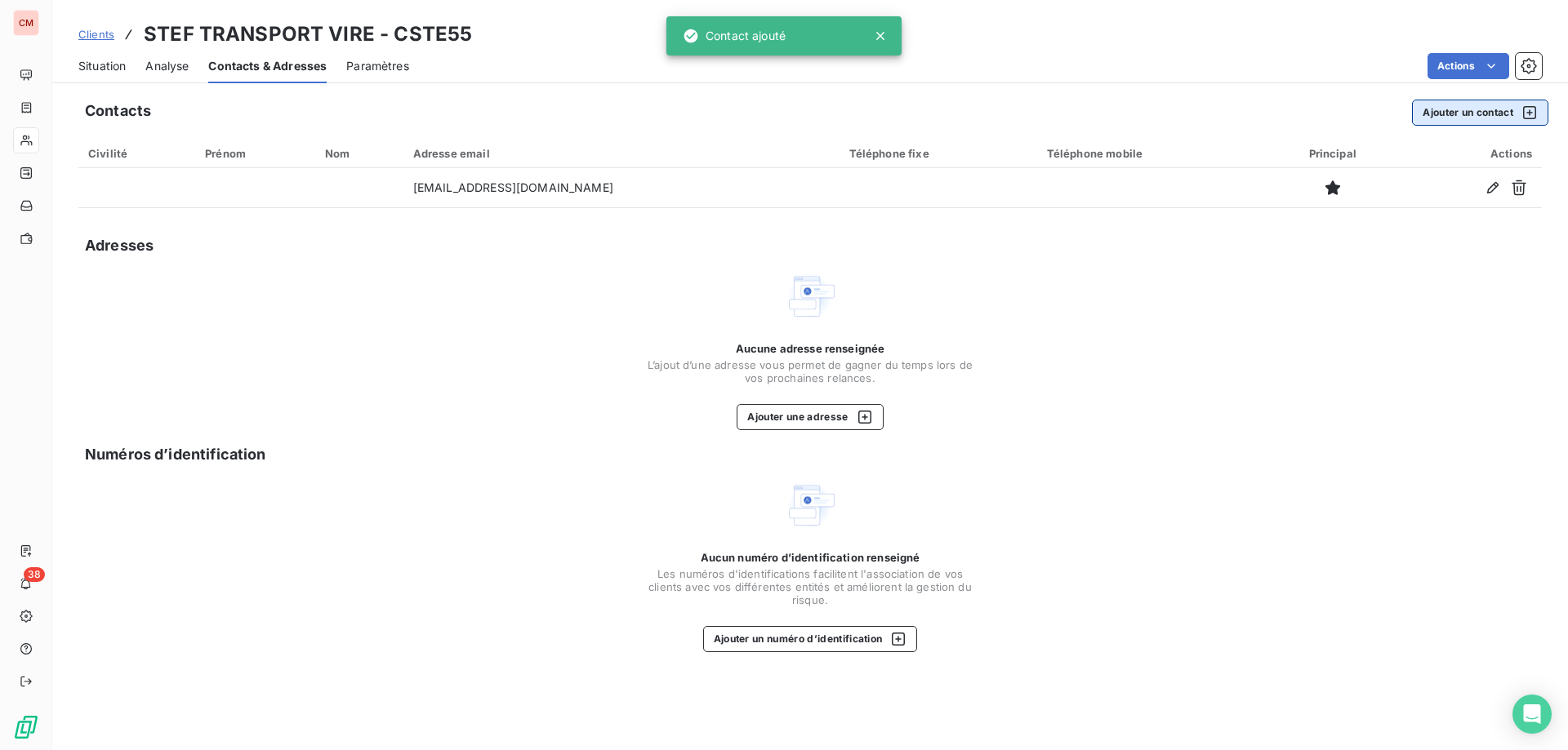
click at [1434, 120] on button "Ajouter un contact" at bounding box center [1480, 113] width 136 height 26
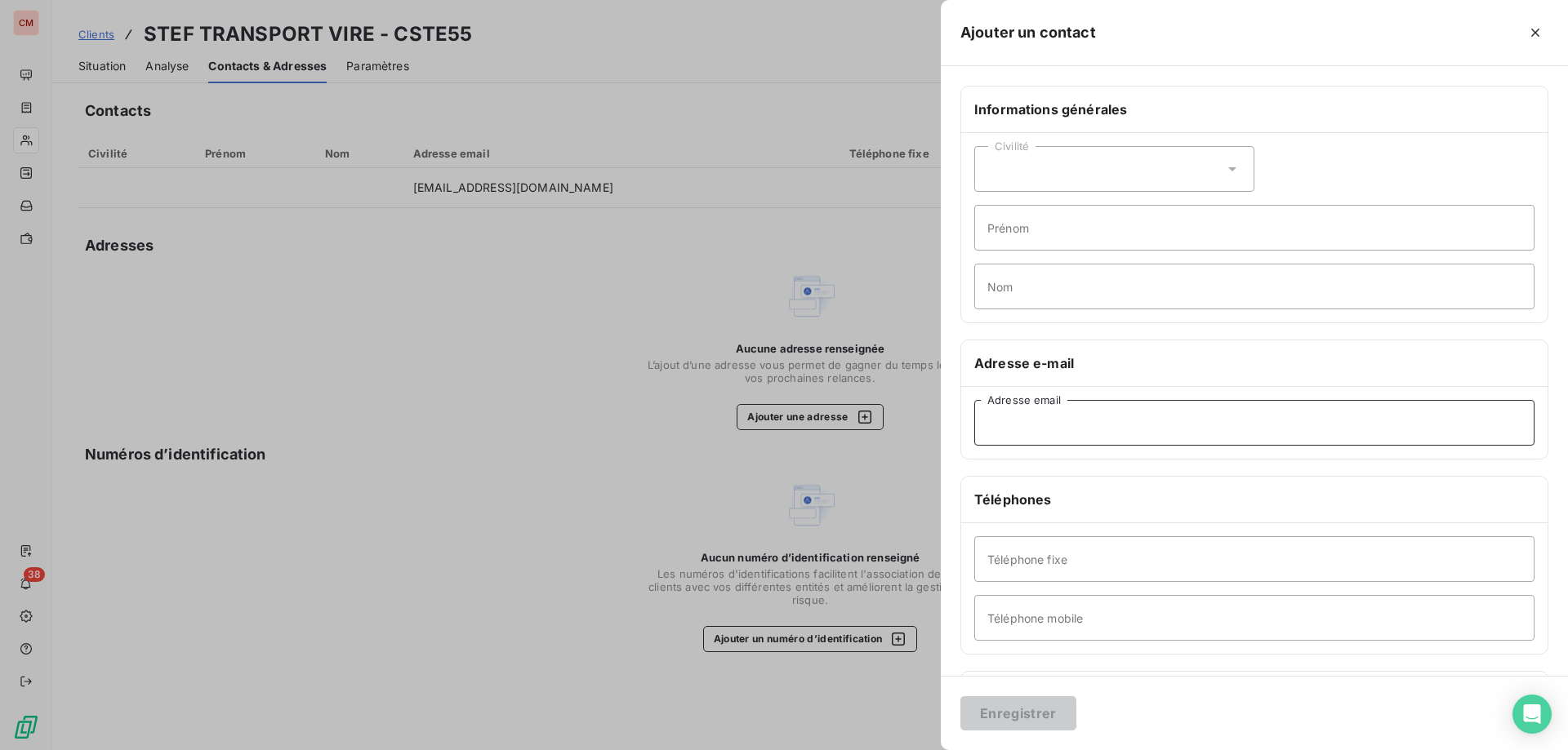
click at [1062, 416] on input "Adresse email" at bounding box center [1254, 422] width 560 height 45
paste input "[EMAIL_ADDRESS][PERSON_NAME][DOMAIN_NAME]"
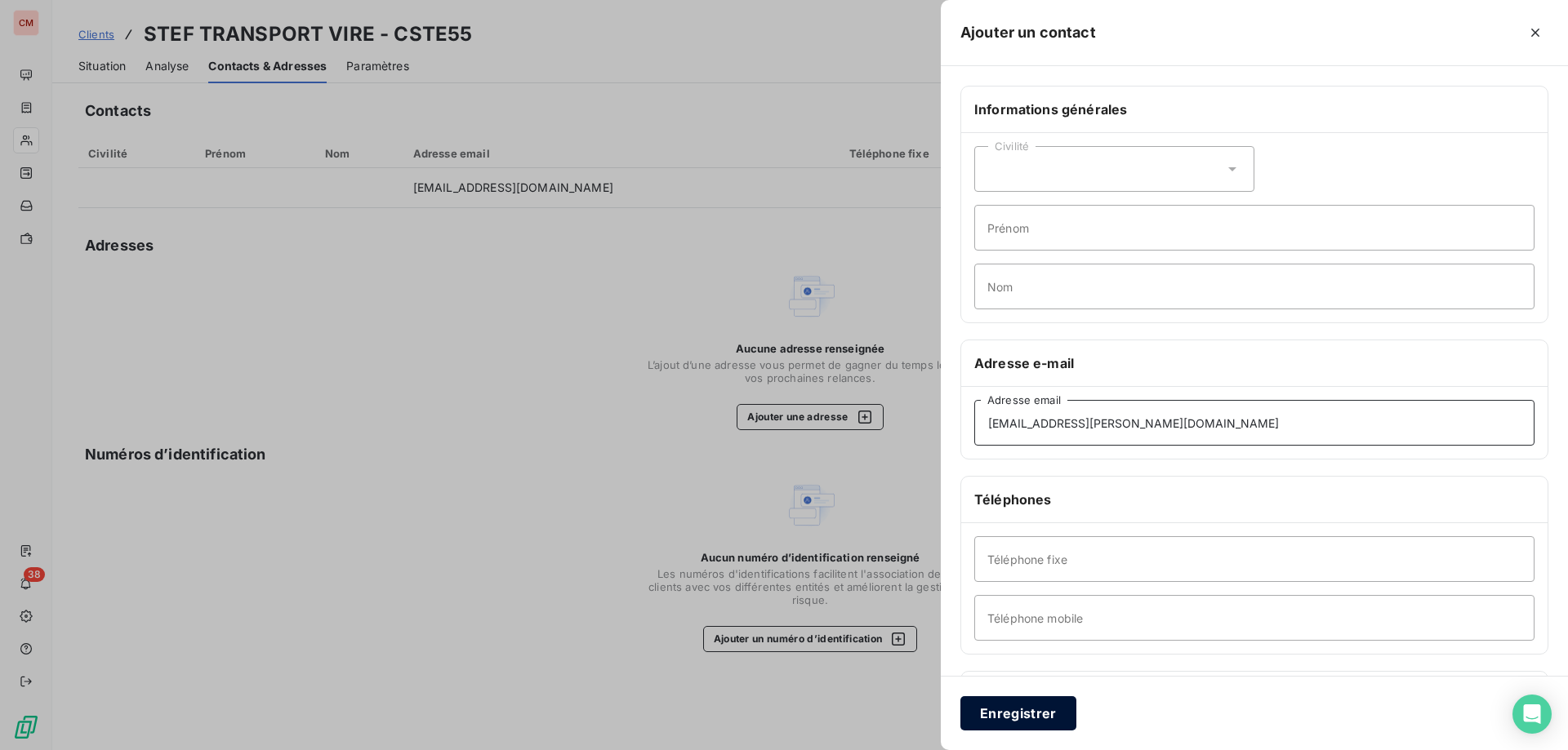
type input "[EMAIL_ADDRESS][PERSON_NAME][DOMAIN_NAME]"
click at [1042, 722] on button "Enregistrer" at bounding box center [1018, 713] width 116 height 34
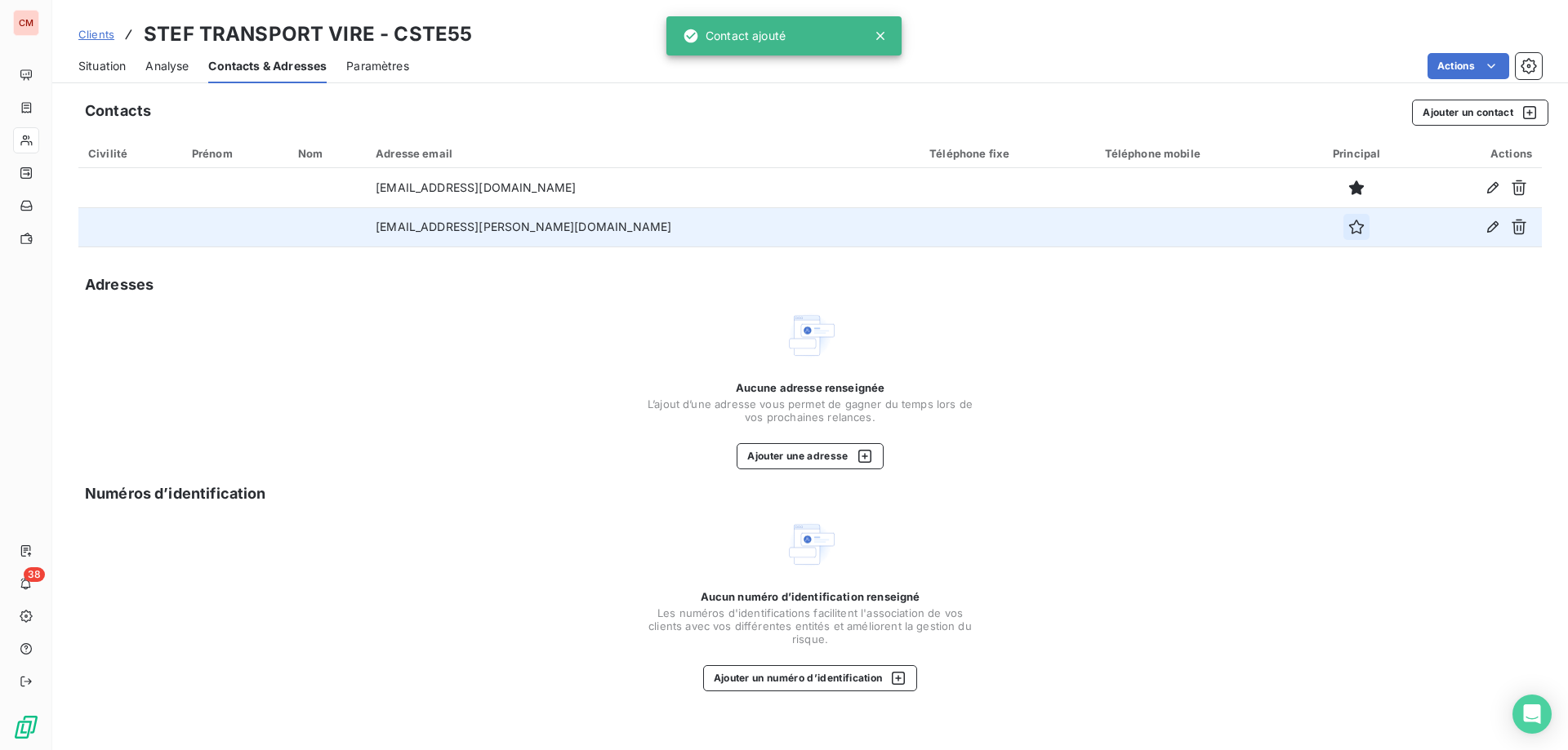
click at [1348, 230] on icon "button" at bounding box center [1357, 227] width 17 height 17
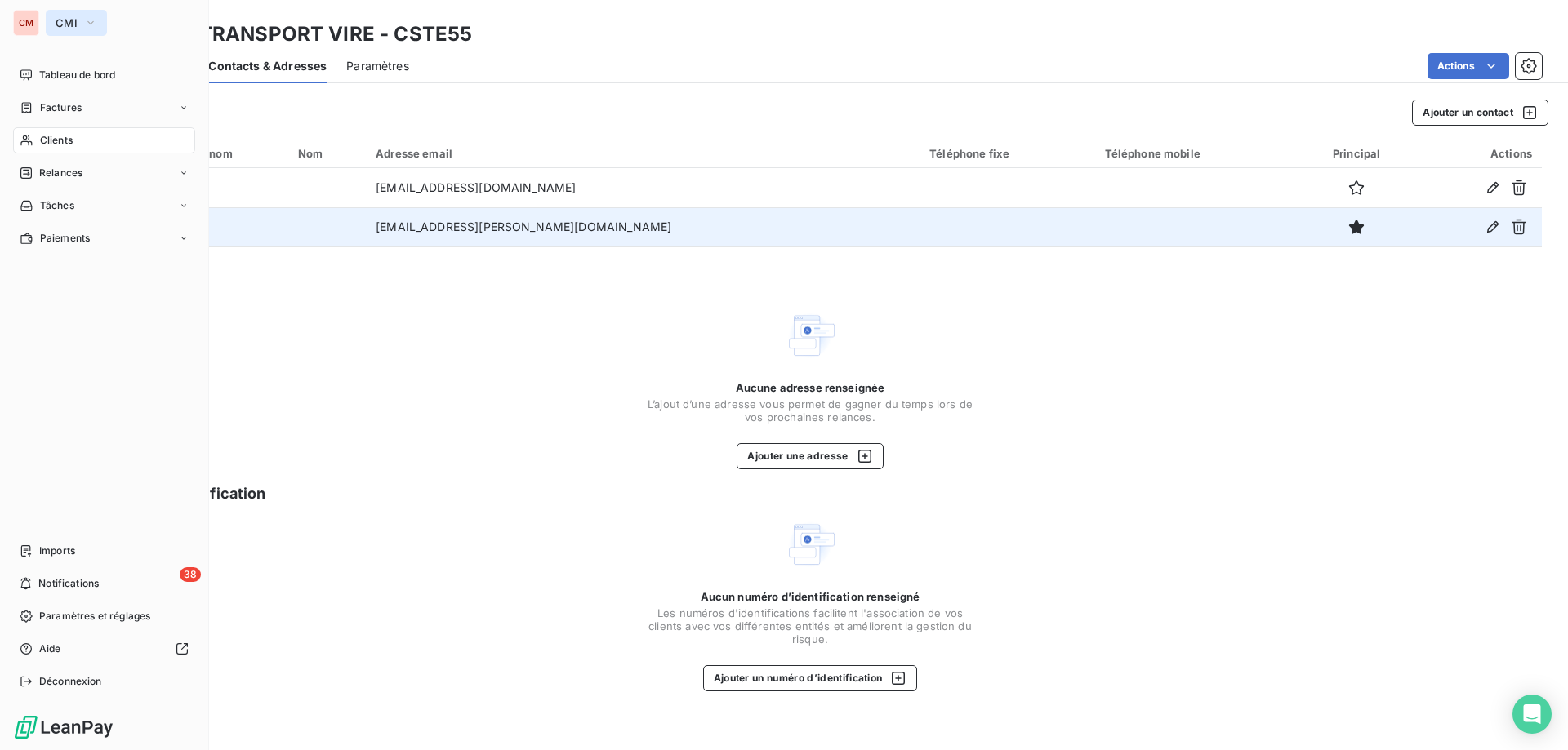
click at [67, 23] on span "CMI" at bounding box center [67, 23] width 22 height 13
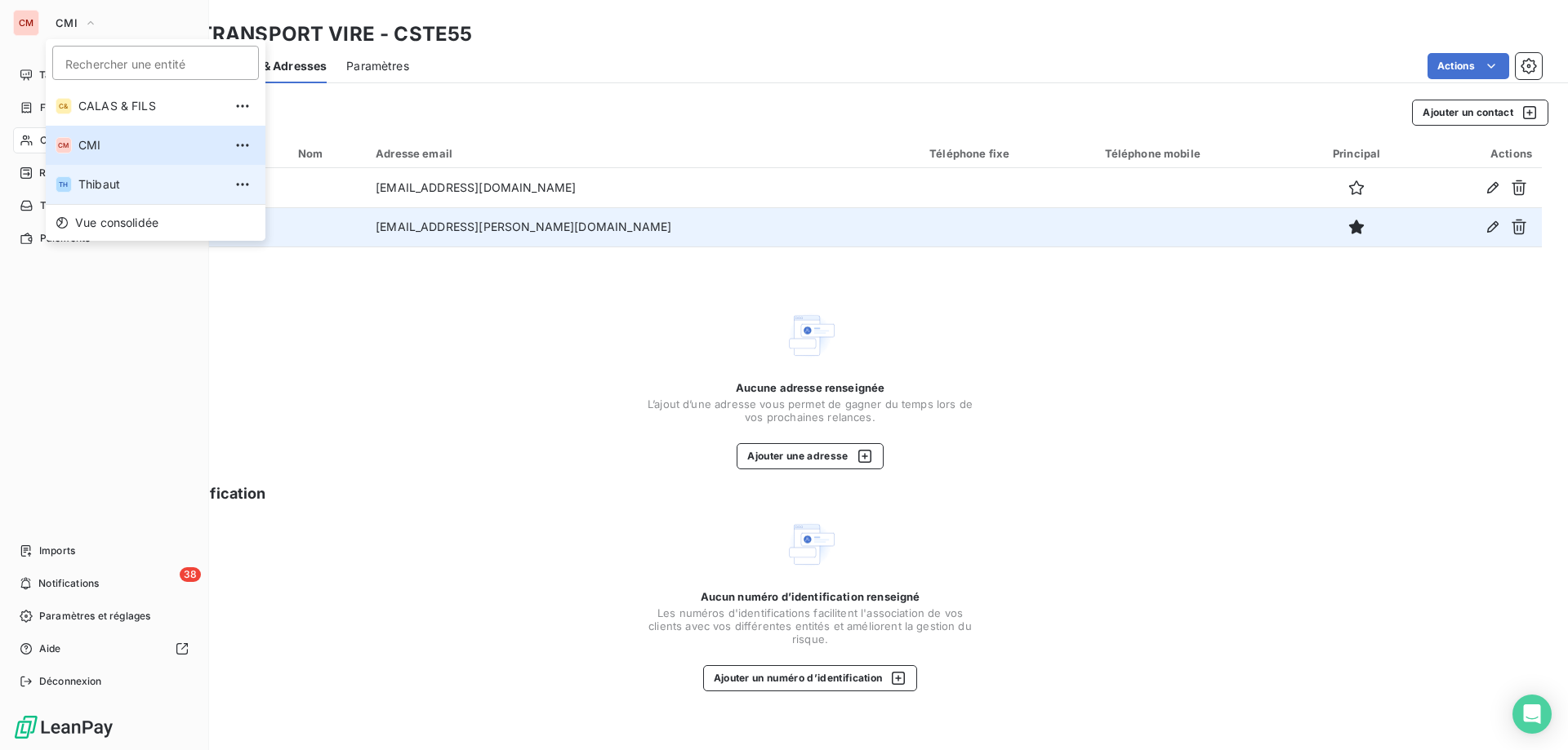
click at [115, 185] on span "Thibaut" at bounding box center [151, 184] width 144 height 17
